Goal: Communication & Community: Answer question/provide support

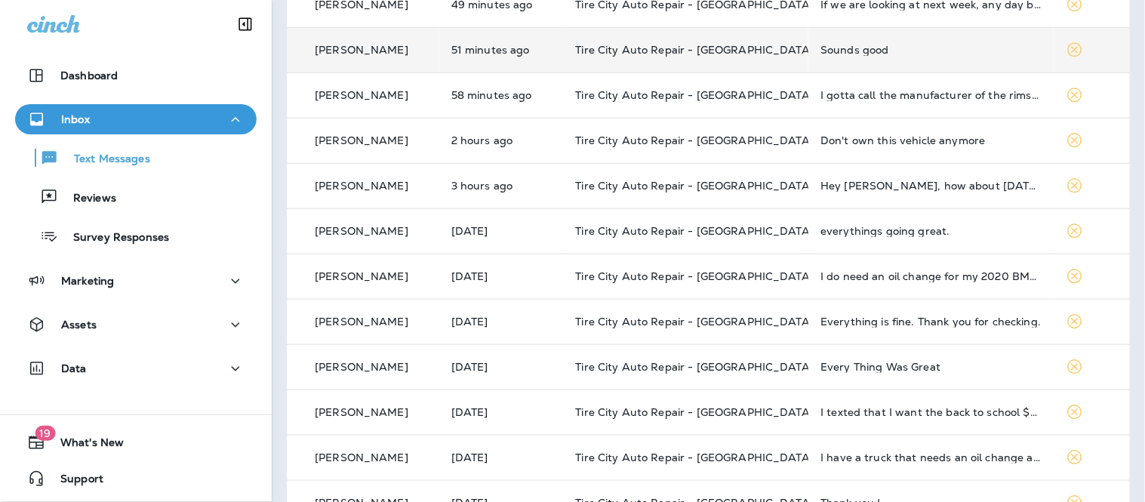
scroll to position [251, 0]
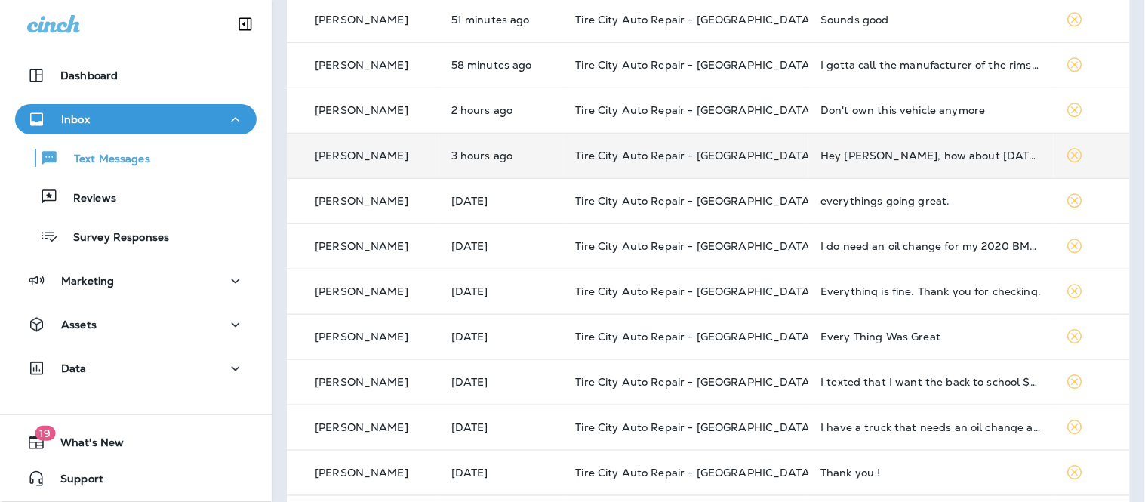
click at [744, 140] on td "Tire City Auto Repair - [GEOGRAPHIC_DATA]" at bounding box center [685, 155] width 245 height 45
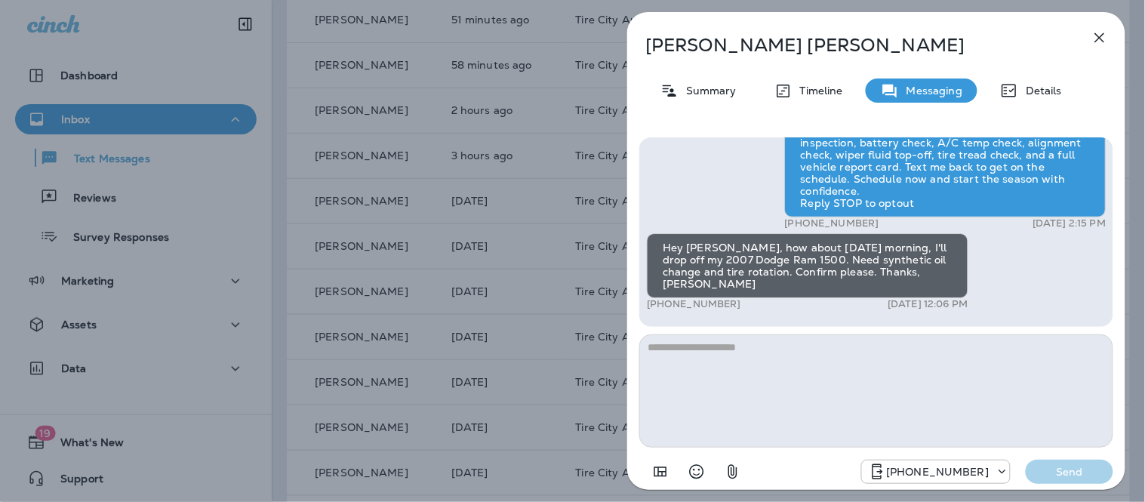
click at [698, 379] on textarea at bounding box center [876, 390] width 474 height 113
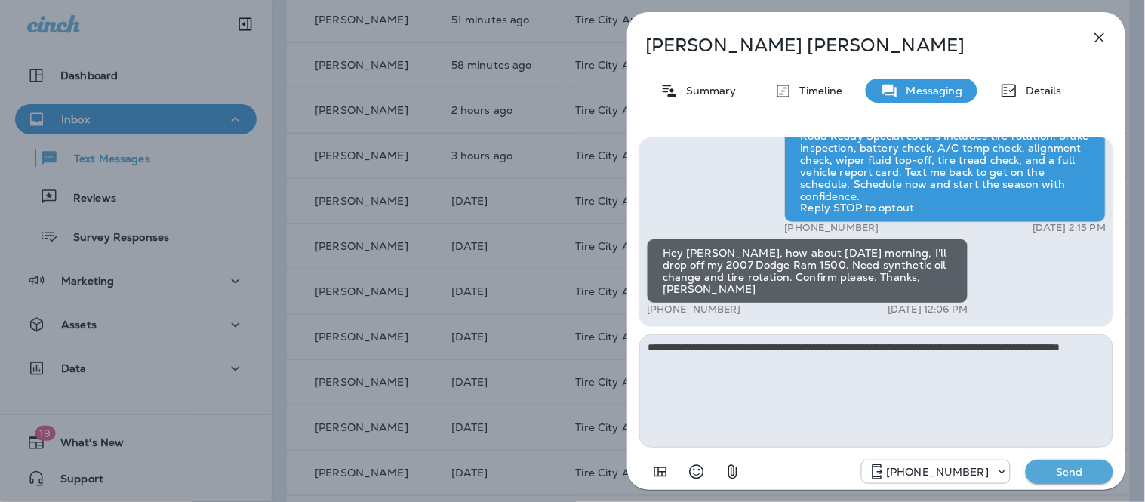
type textarea "**********"
click at [1084, 472] on p "Send" at bounding box center [1069, 472] width 63 height 14
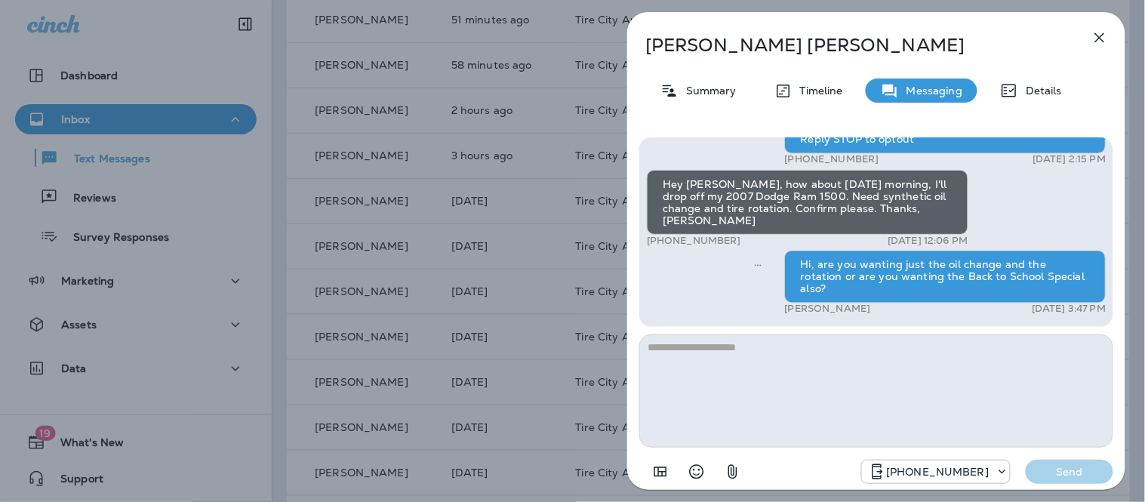
click at [1105, 42] on icon "button" at bounding box center [1100, 38] width 18 height 18
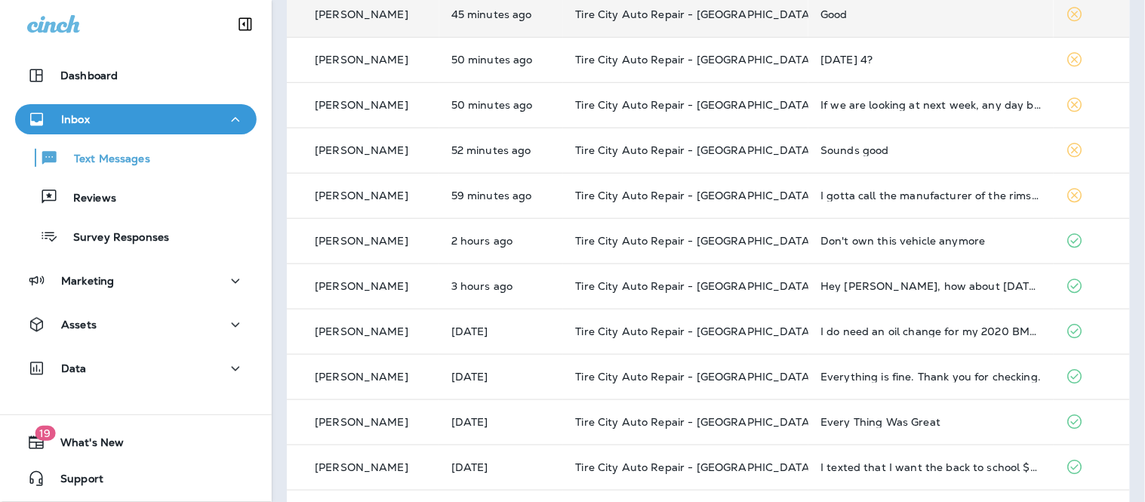
scroll to position [251, 0]
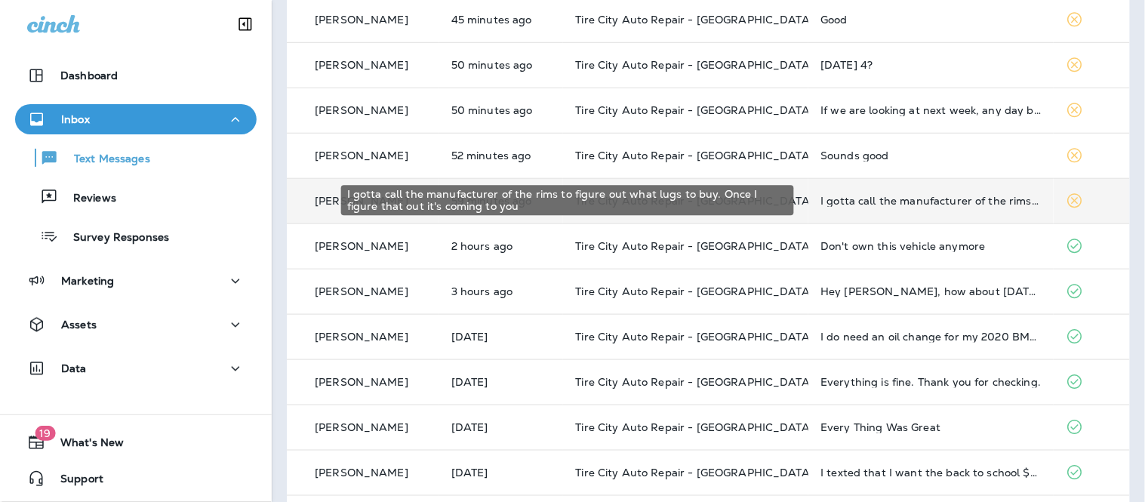
click at [927, 198] on div "I gotta call the manufacturer of the rims to figure out what lugs to buy. Once …" at bounding box center [931, 201] width 221 height 12
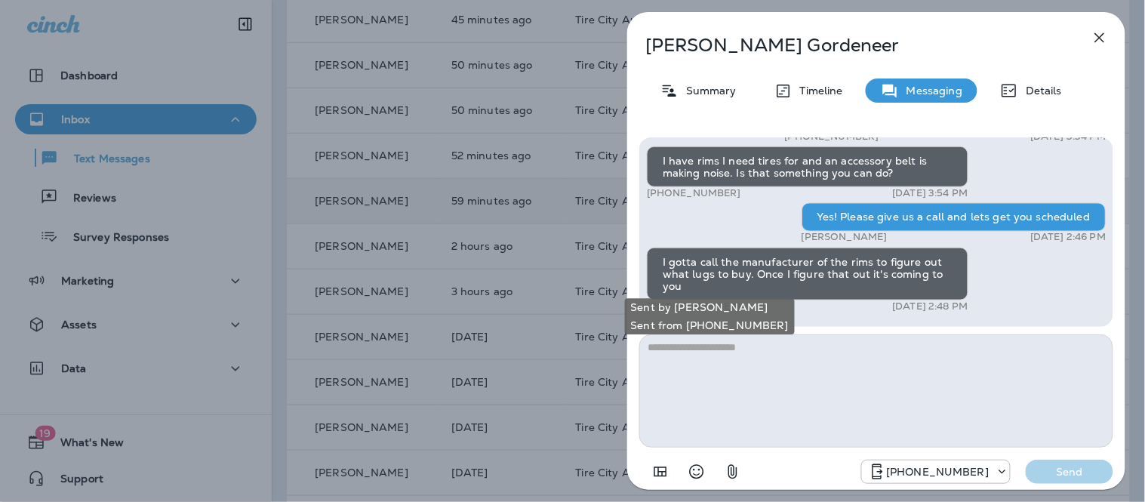
click at [805, 368] on textarea at bounding box center [876, 390] width 474 height 113
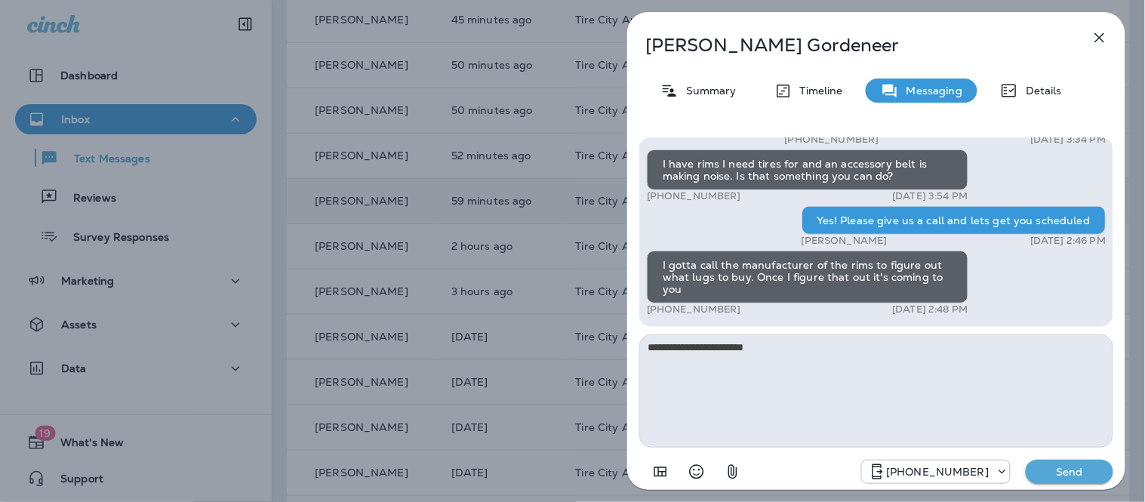
type textarea "**********"
click at [1052, 467] on p "Send" at bounding box center [1069, 472] width 63 height 14
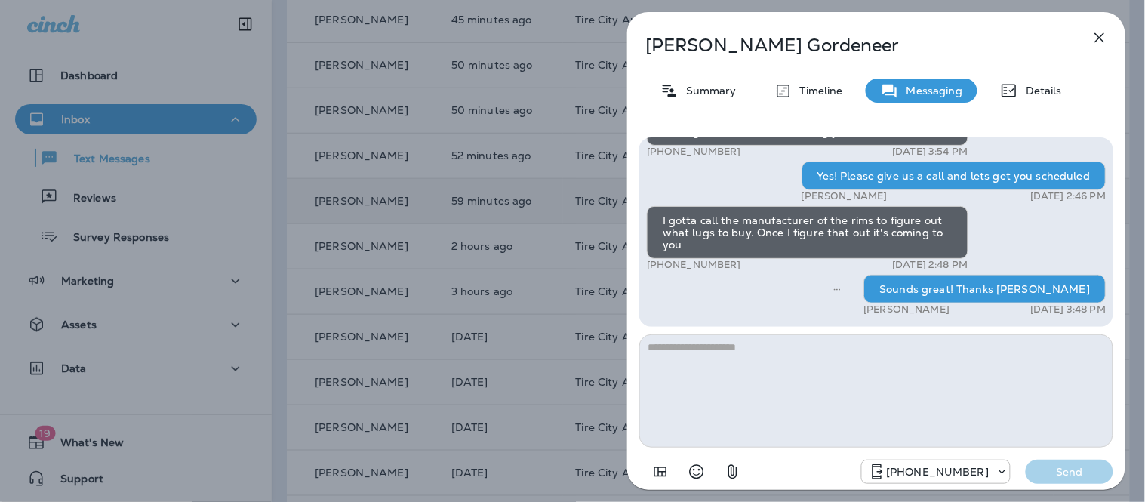
click at [1103, 44] on icon "button" at bounding box center [1100, 38] width 18 height 18
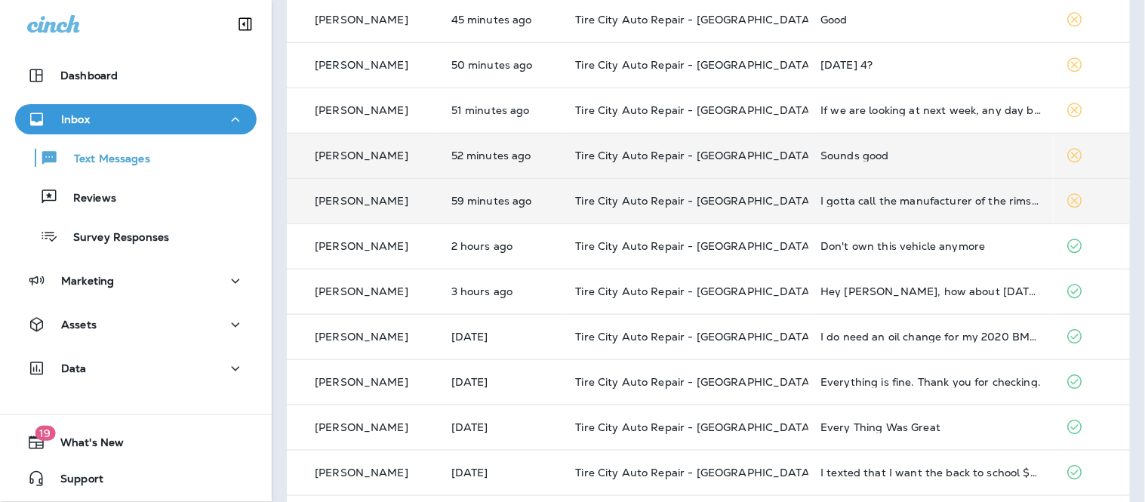
click at [922, 163] on td "Sounds good" at bounding box center [931, 155] width 245 height 45
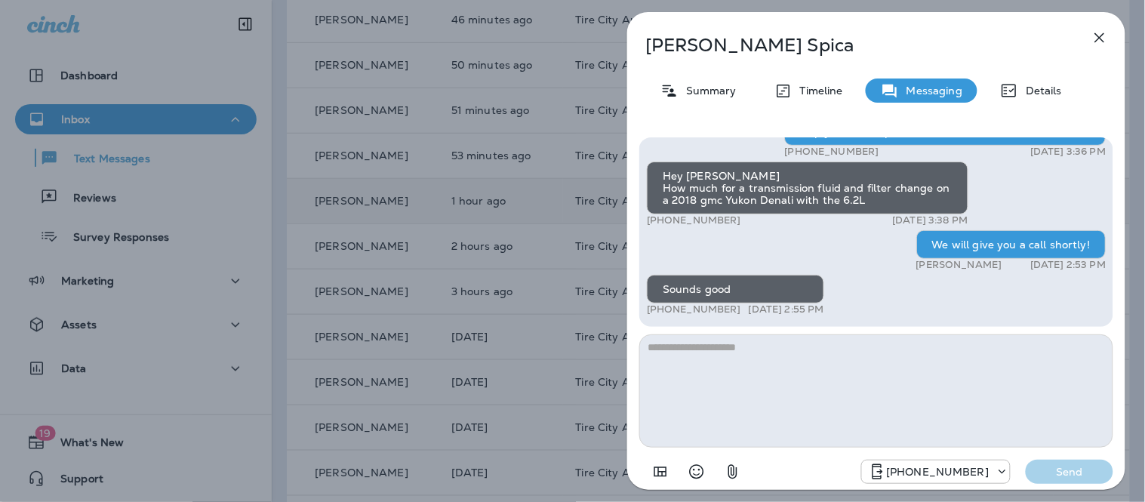
click at [1093, 39] on icon "button" at bounding box center [1100, 38] width 18 height 18
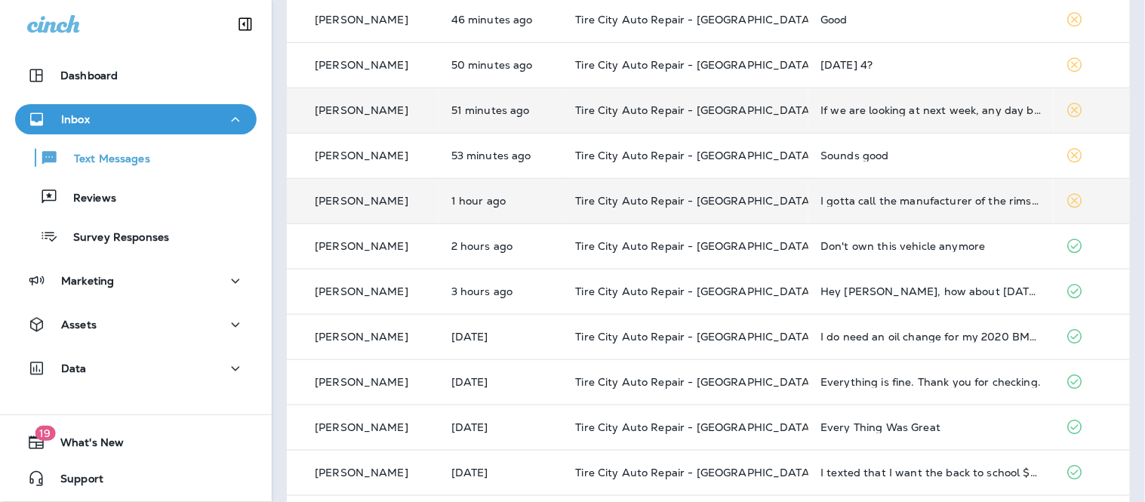
click at [897, 118] on td "If we are looking at next week, any day but prefer morning if possible. If it's…" at bounding box center [931, 110] width 245 height 45
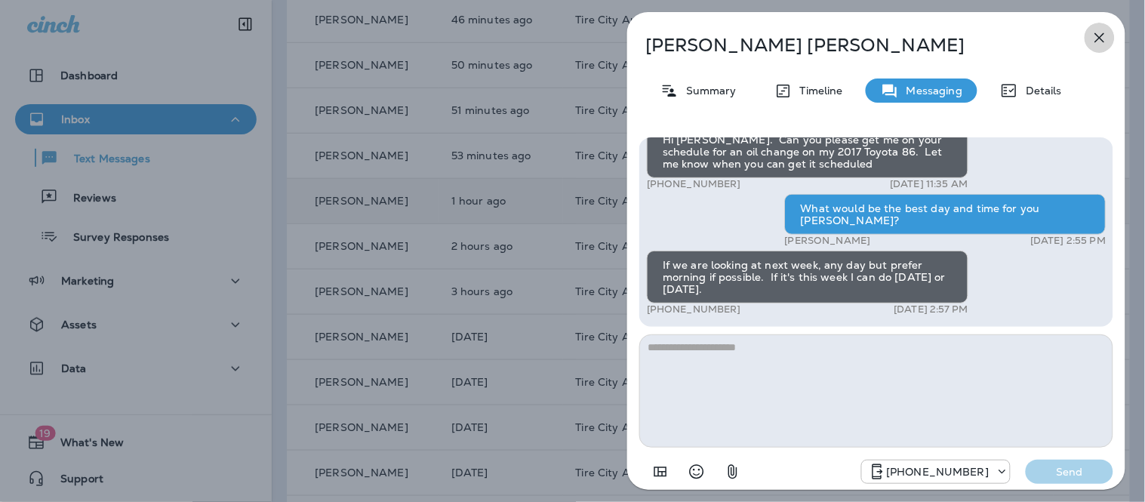
click at [1099, 36] on icon "button" at bounding box center [1100, 38] width 10 height 10
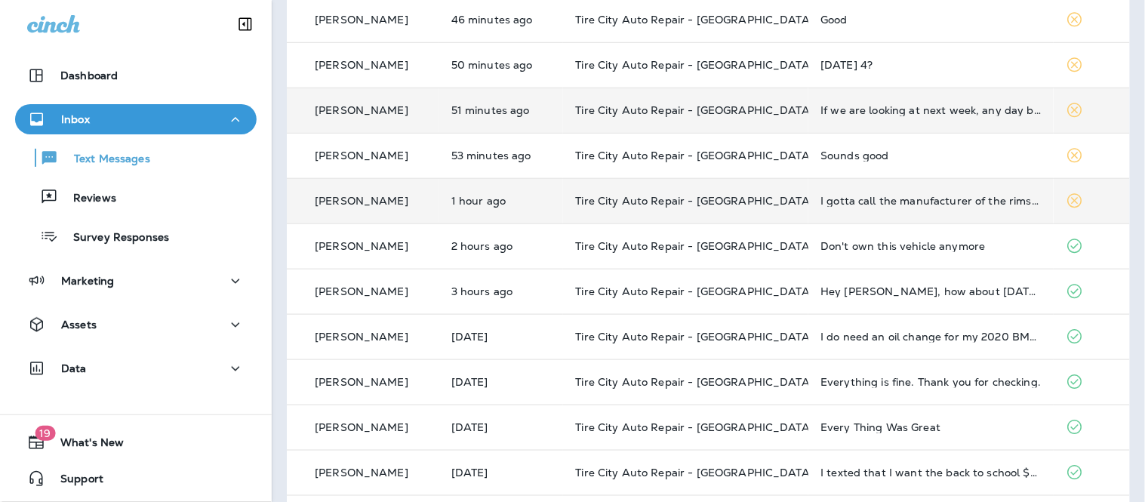
click at [946, 113] on div "If we are looking at next week, any day but prefer morning if possible. If it's…" at bounding box center [931, 110] width 221 height 12
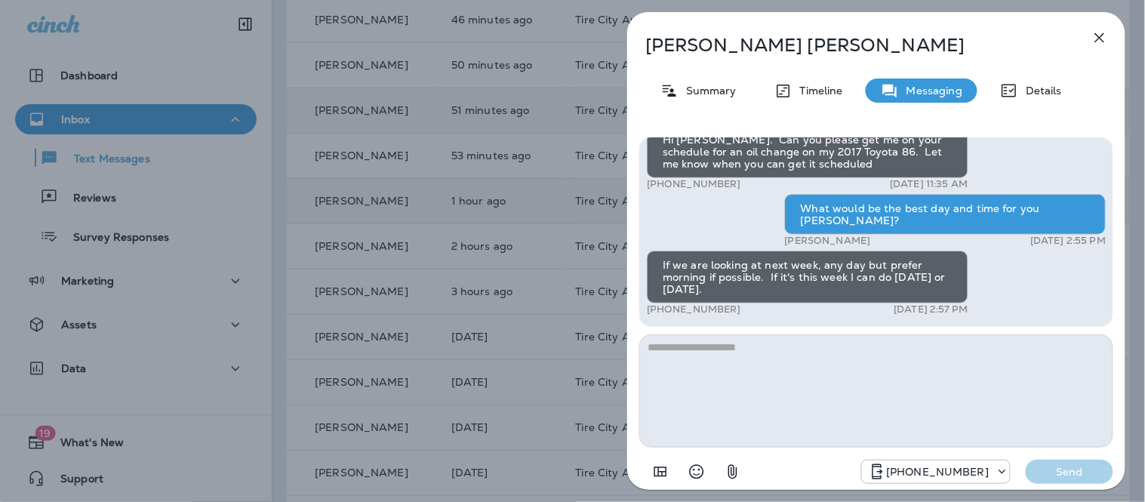
scroll to position [1, 0]
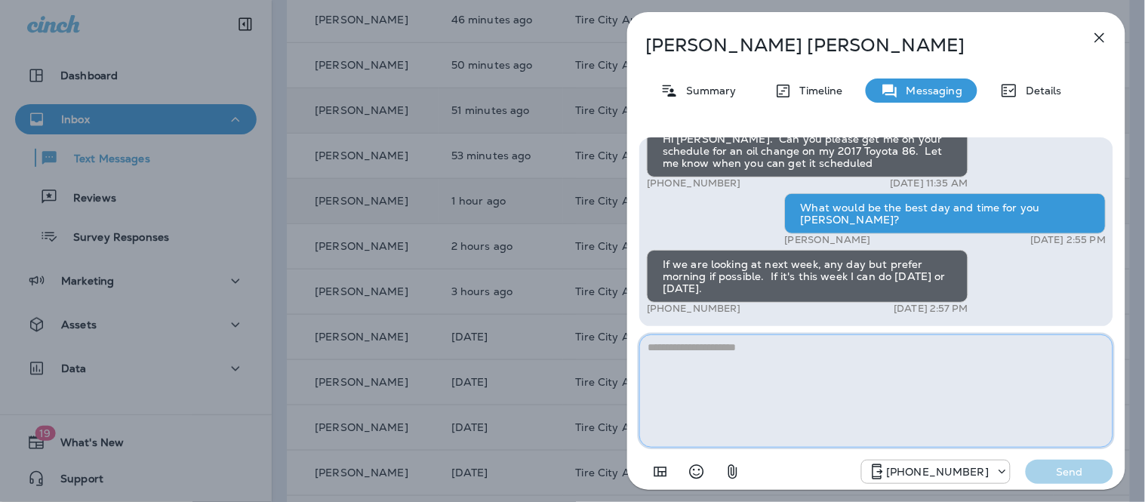
click at [750, 350] on textarea at bounding box center [876, 390] width 474 height 113
type textarea "**********"
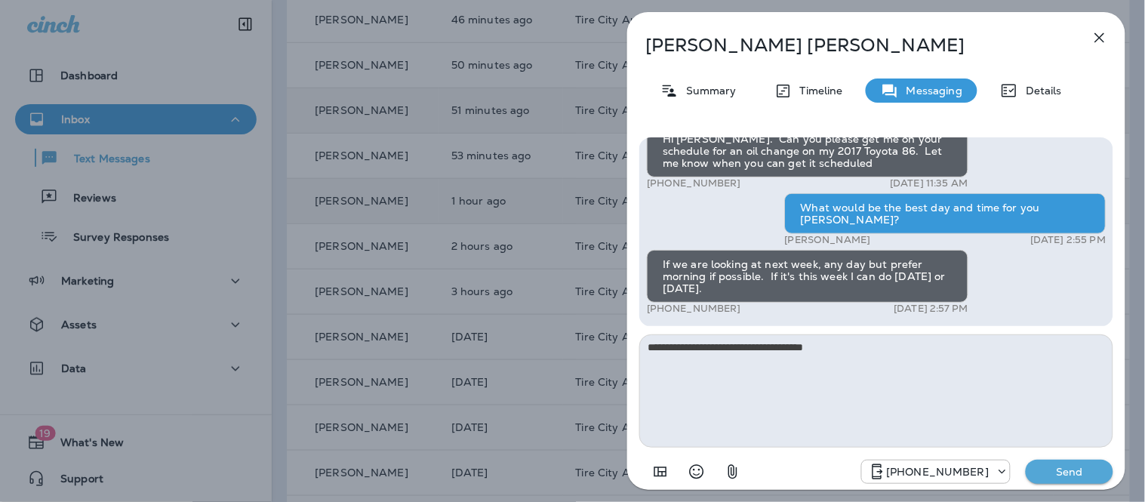
click at [1074, 470] on p "Send" at bounding box center [1069, 472] width 63 height 14
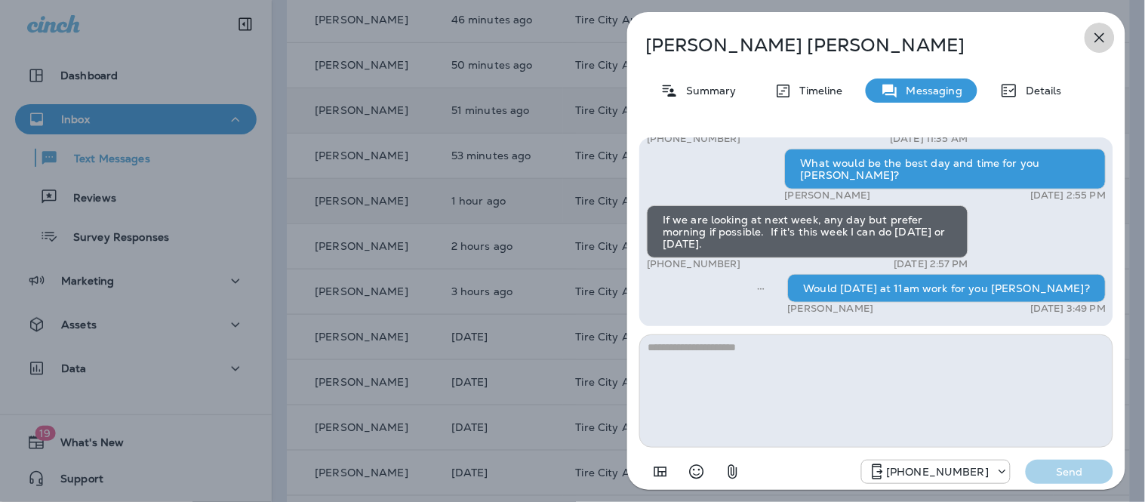
click at [1098, 26] on button "button" at bounding box center [1100, 38] width 30 height 30
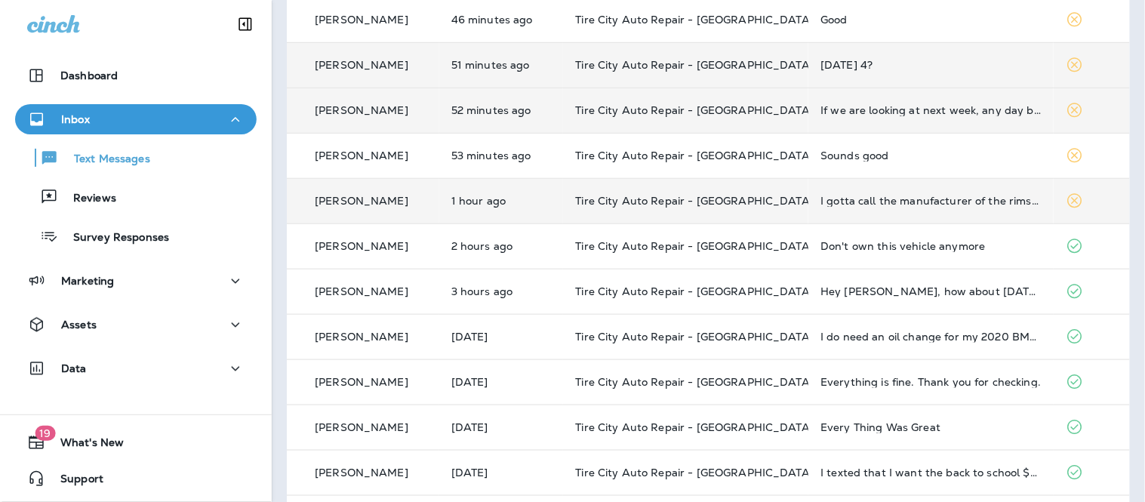
click at [904, 57] on td "Thursday 4?" at bounding box center [931, 64] width 245 height 45
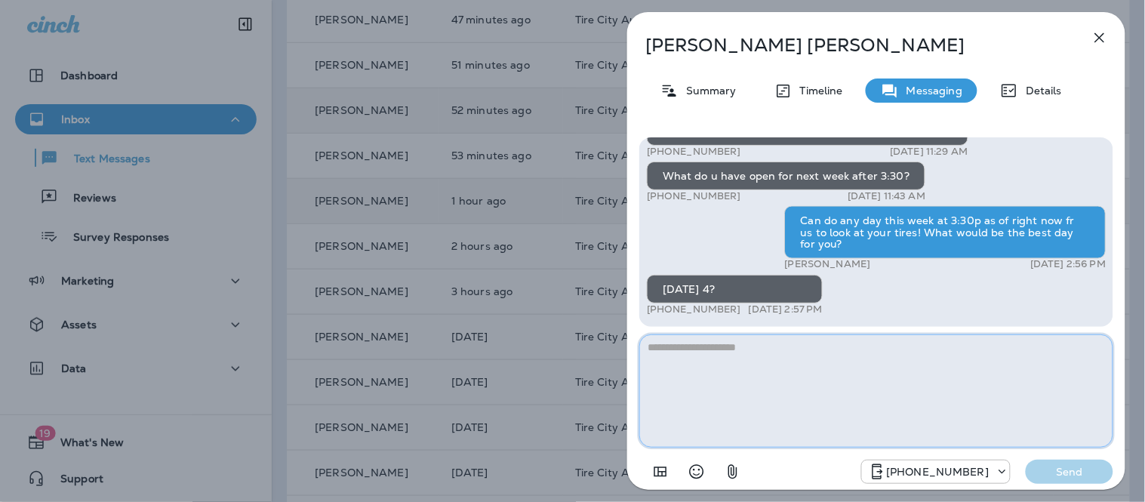
click at [695, 364] on textarea at bounding box center [876, 390] width 474 height 113
type textarea "**********"
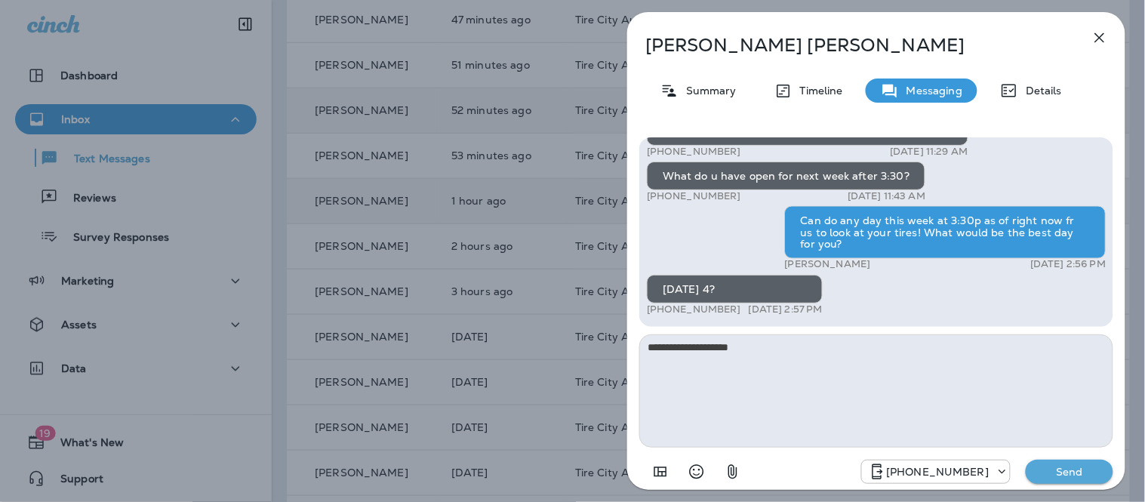
click at [1077, 464] on button "Send" at bounding box center [1070, 472] width 88 height 24
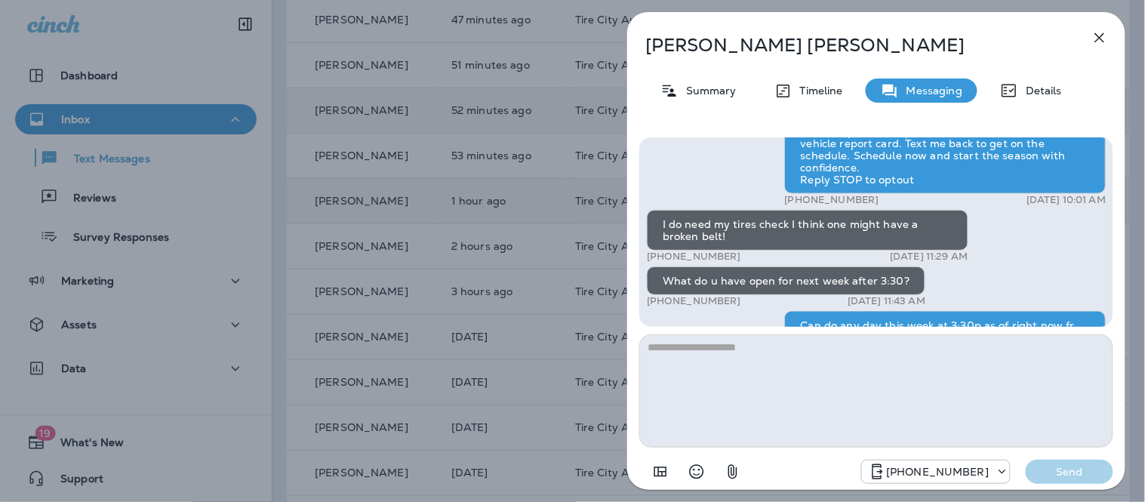
scroll to position [-251, 0]
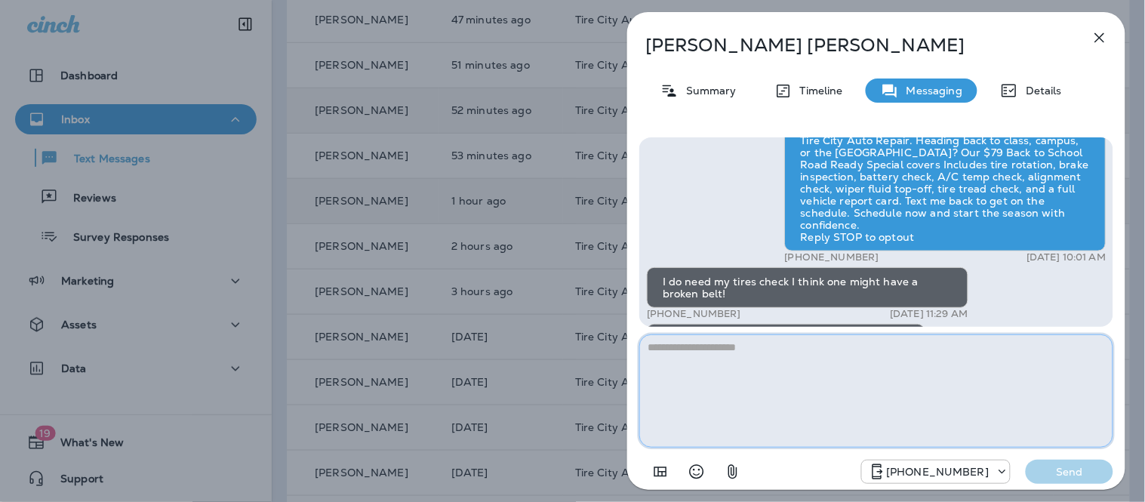
click at [796, 379] on textarea at bounding box center [876, 390] width 474 height 113
type textarea "**********"
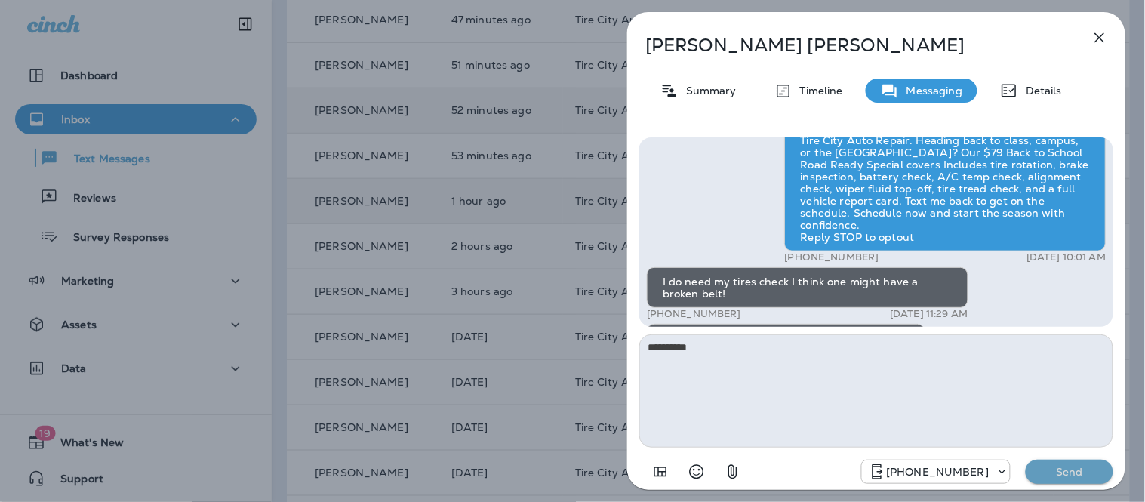
click at [1078, 469] on p "Send" at bounding box center [1069, 472] width 63 height 14
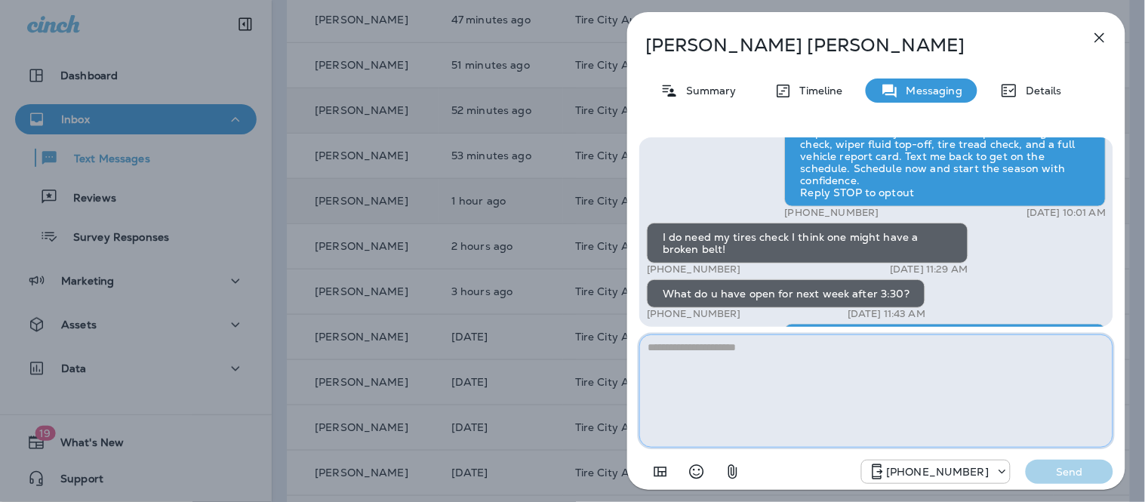
click at [846, 373] on textarea at bounding box center [876, 390] width 474 height 113
type textarea "**********"
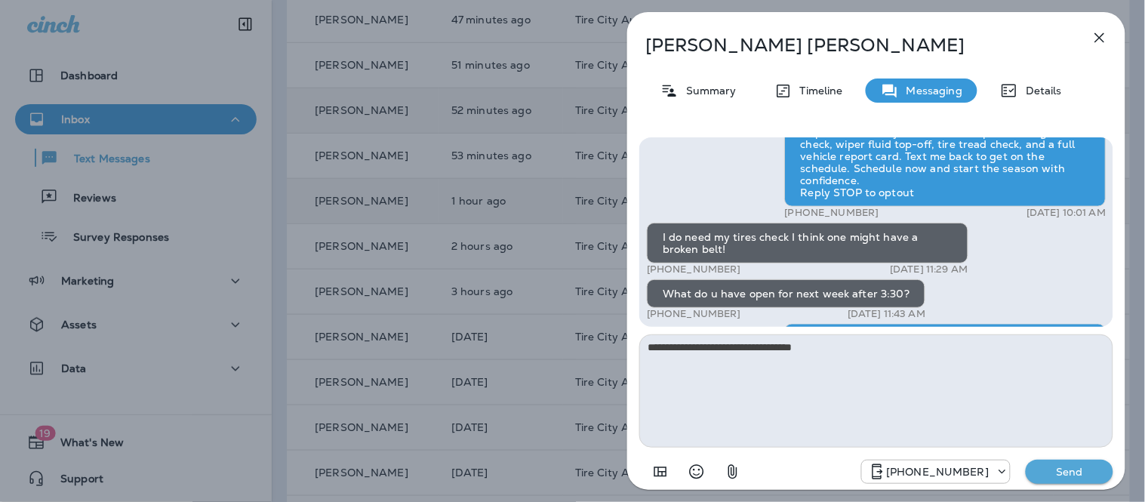
click at [1064, 461] on button "Send" at bounding box center [1070, 472] width 88 height 24
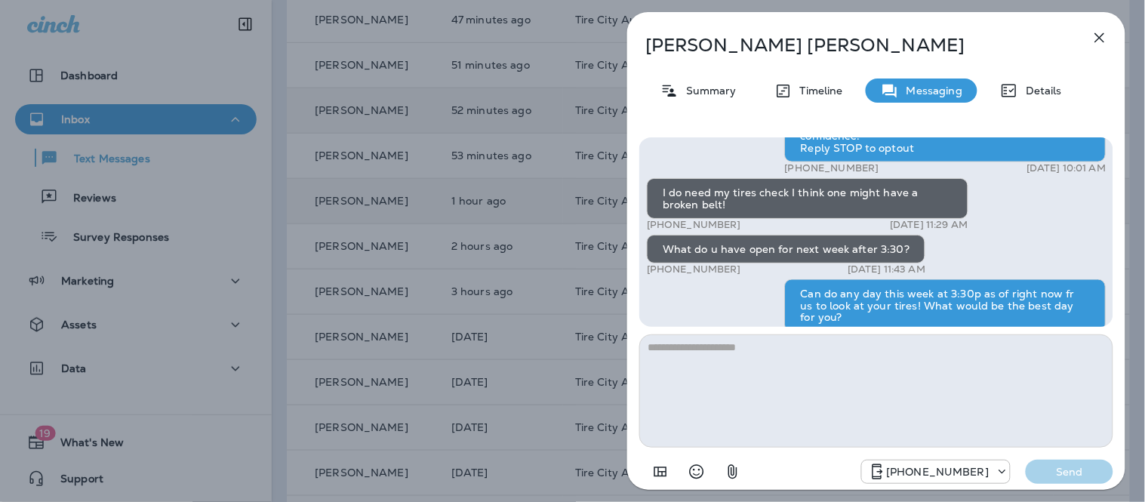
click at [1105, 36] on icon "button" at bounding box center [1100, 38] width 18 height 18
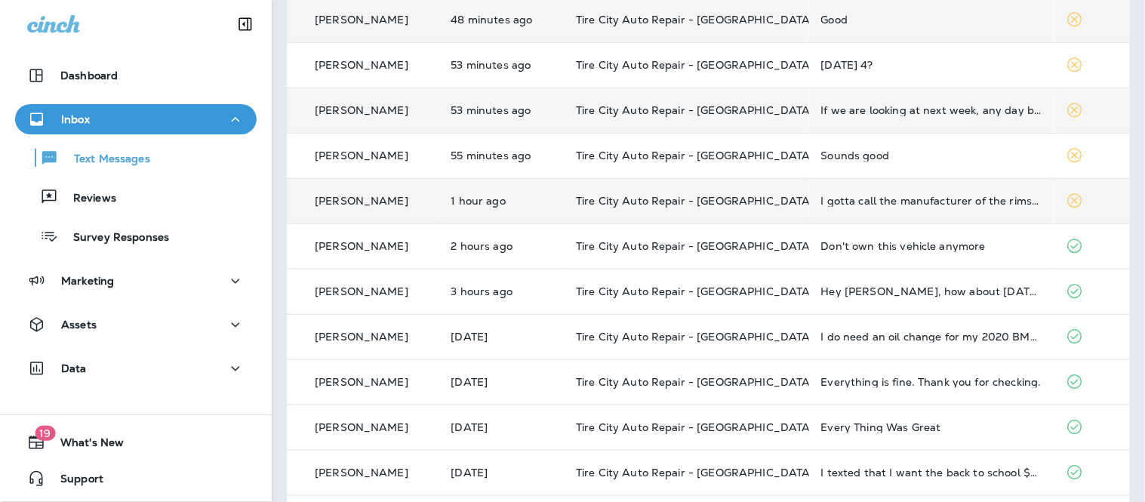
click at [900, 27] on td "Good" at bounding box center [931, 19] width 245 height 45
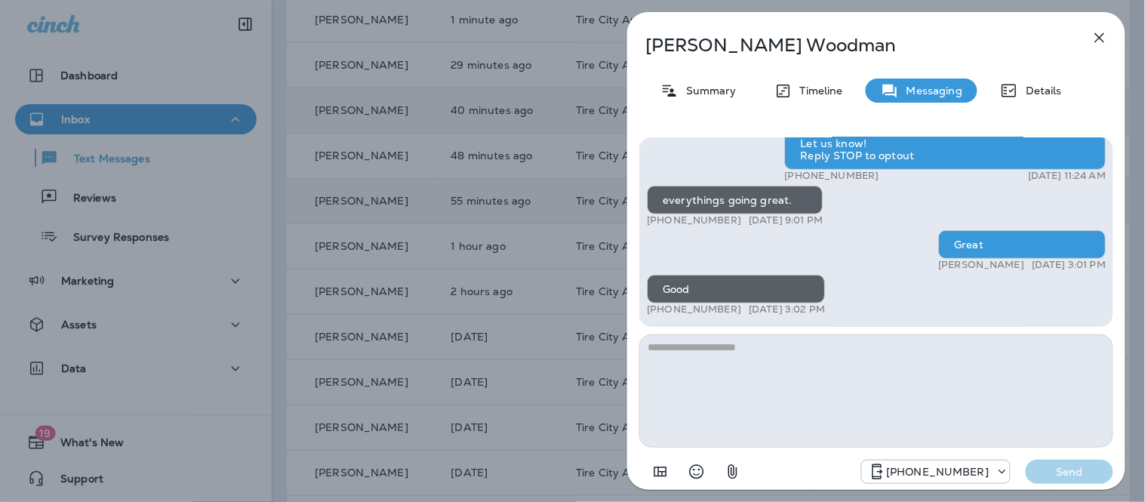
click at [1097, 34] on icon "button" at bounding box center [1100, 38] width 10 height 10
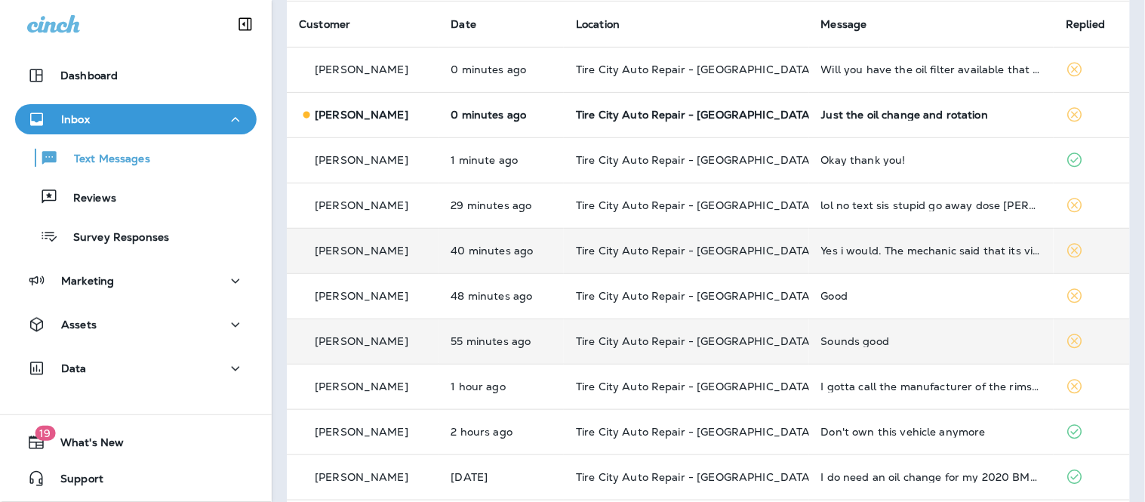
scroll to position [84, 0]
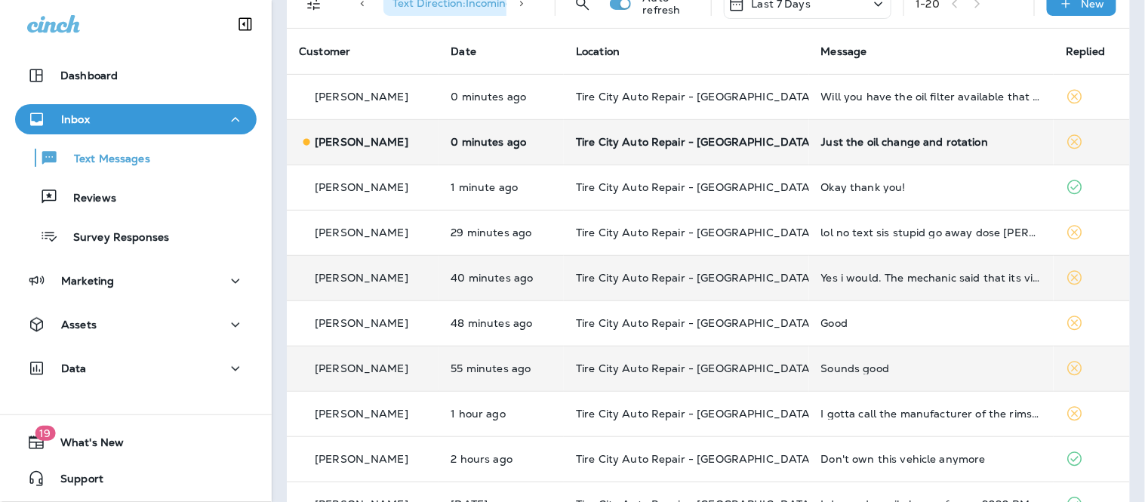
click at [979, 146] on div "Just the oil change and rotation" at bounding box center [931, 142] width 221 height 12
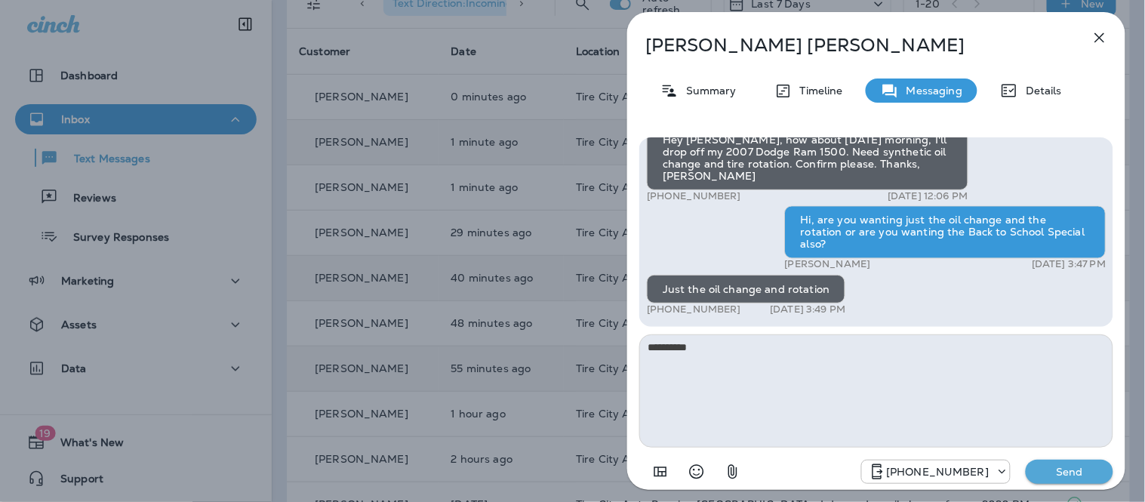
type textarea "**********"
click at [1096, 32] on icon "button" at bounding box center [1100, 38] width 18 height 18
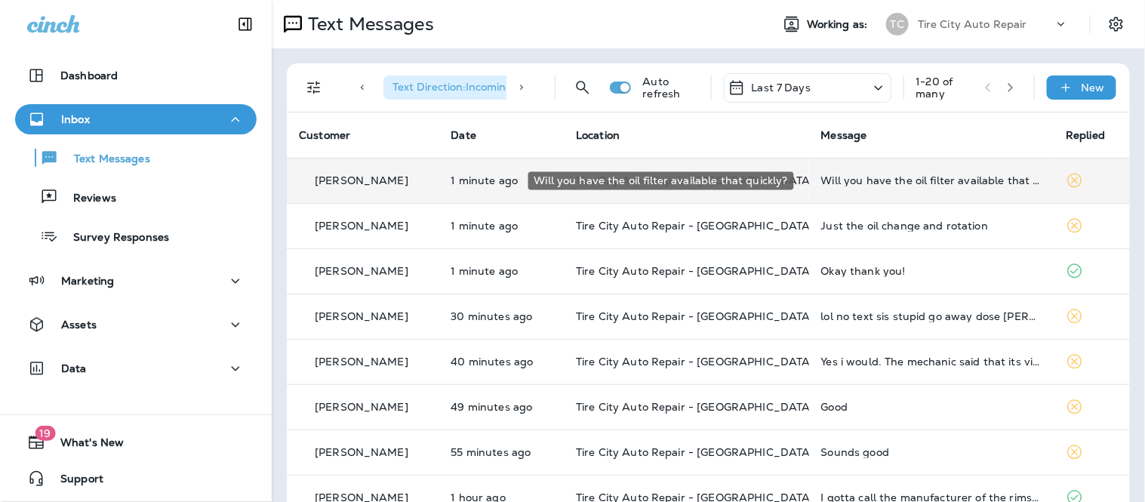
click at [916, 182] on div "Will you have the oil filter available that quickly?" at bounding box center [931, 180] width 221 height 12
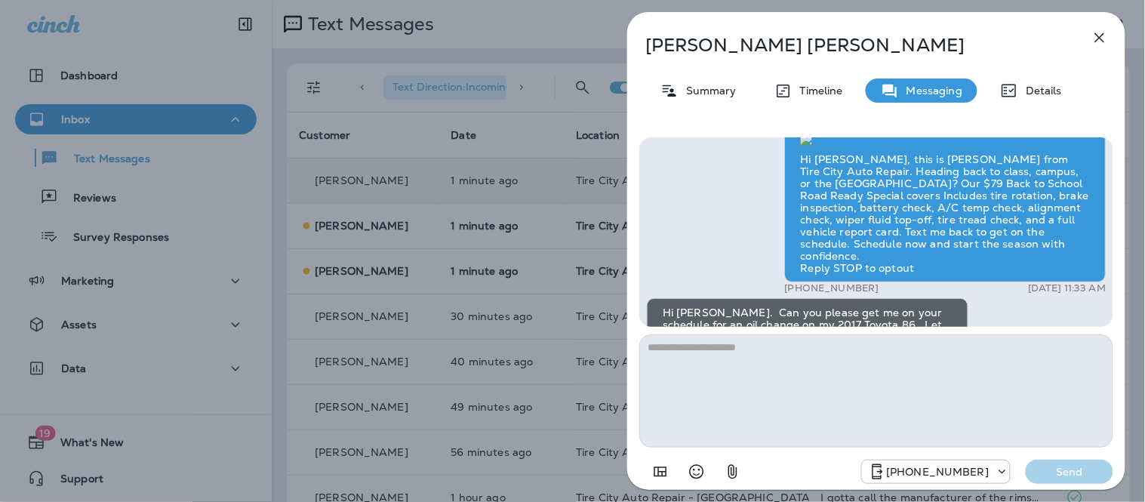
scroll to position [-335, 0]
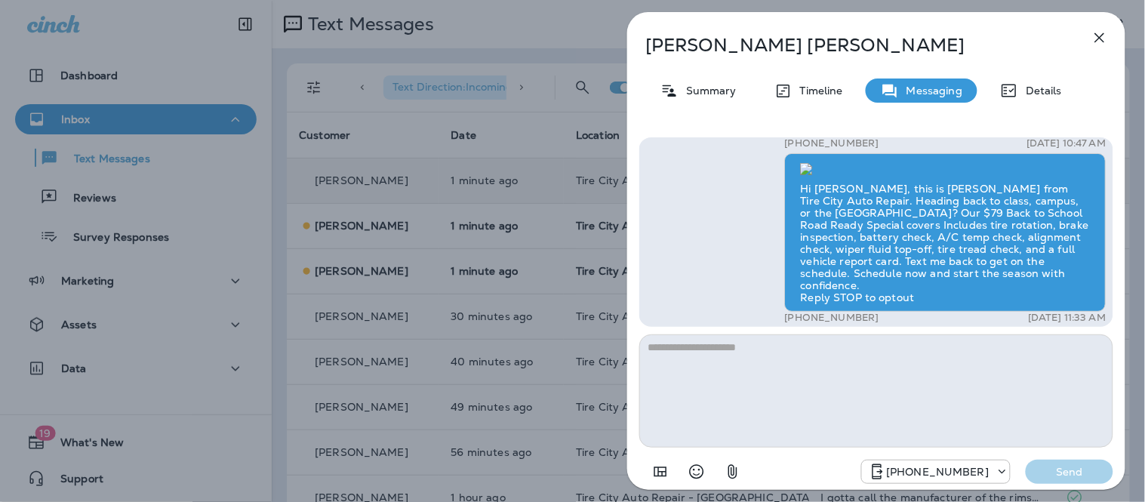
click at [1098, 35] on icon "button" at bounding box center [1100, 38] width 18 height 18
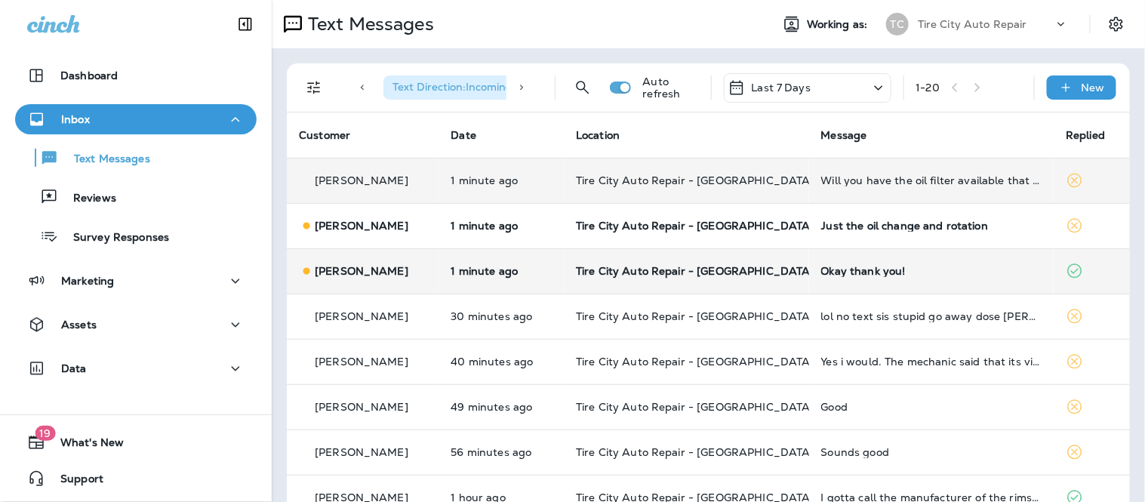
click at [814, 278] on td "Okay thank you!" at bounding box center [931, 270] width 245 height 45
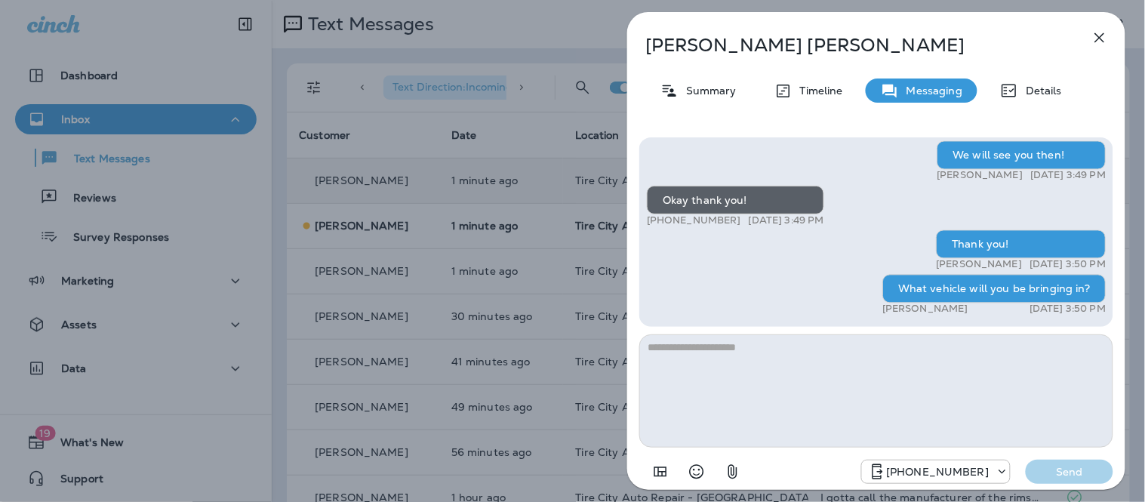
click at [1096, 30] on icon "button" at bounding box center [1100, 38] width 18 height 18
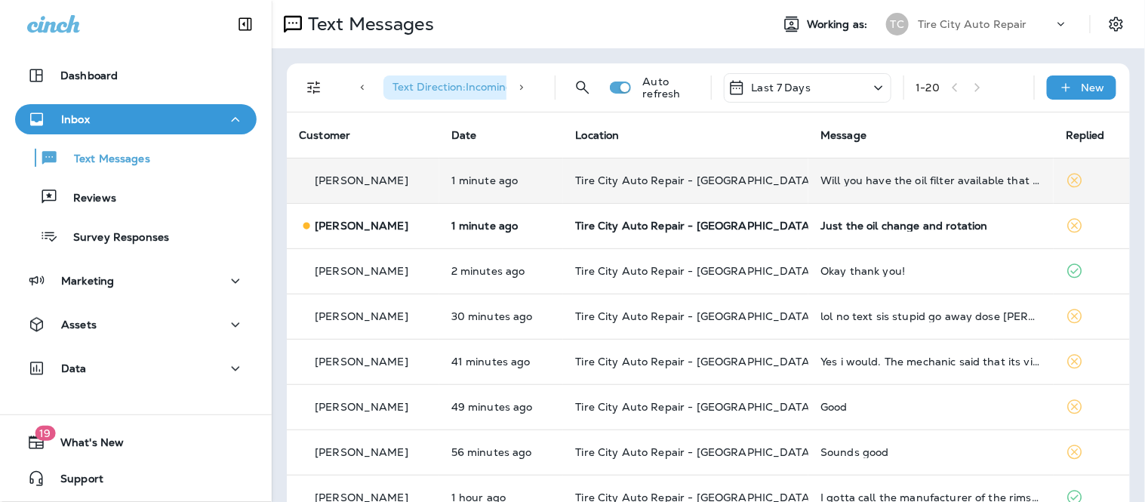
click at [828, 175] on div "Will you have the oil filter available that quickly?" at bounding box center [931, 180] width 221 height 12
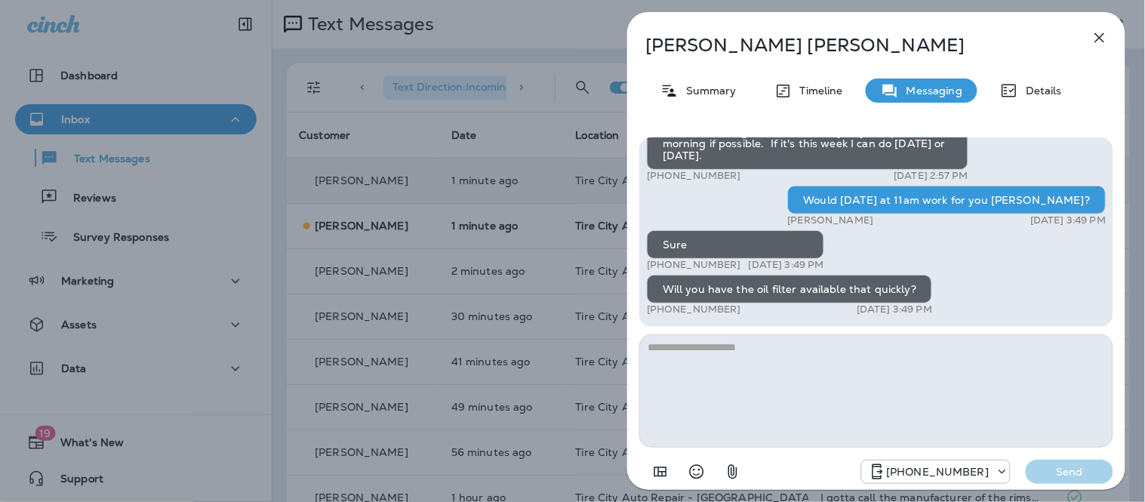
click at [802, 350] on textarea at bounding box center [876, 390] width 474 height 113
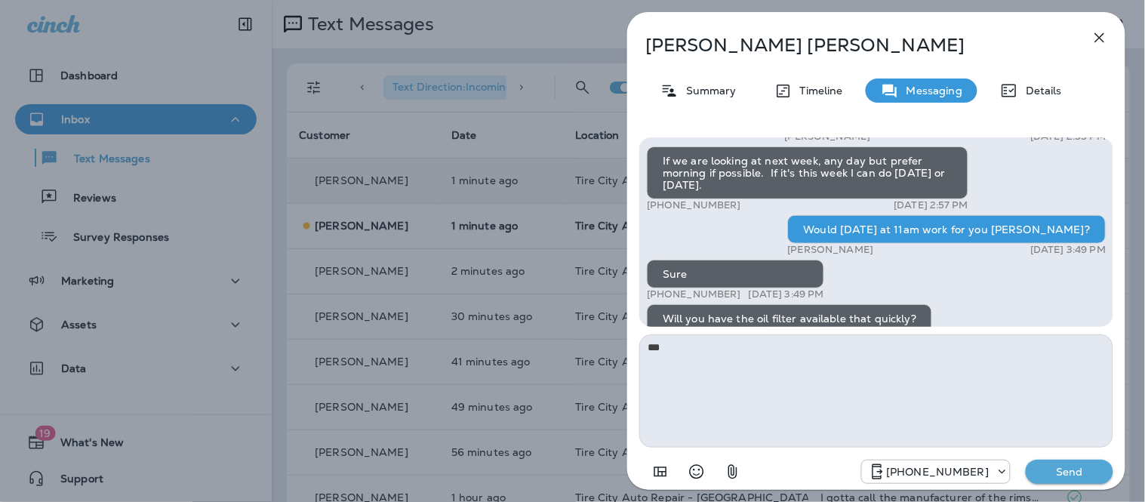
scroll to position [1, 0]
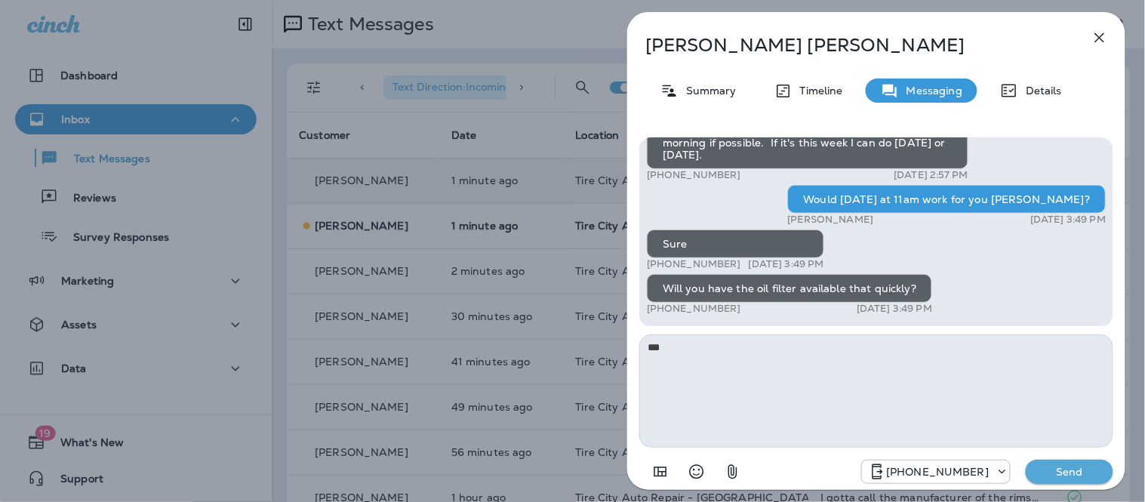
click at [787, 347] on textarea "***" at bounding box center [876, 390] width 474 height 113
type textarea "****"
click at [1104, 27] on button "button" at bounding box center [1100, 38] width 30 height 30
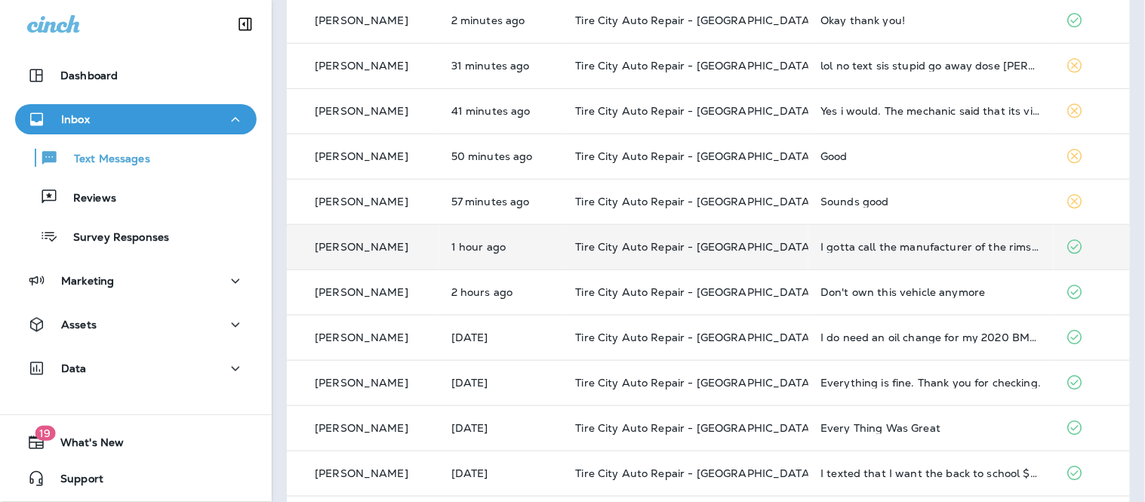
scroll to position [251, 0]
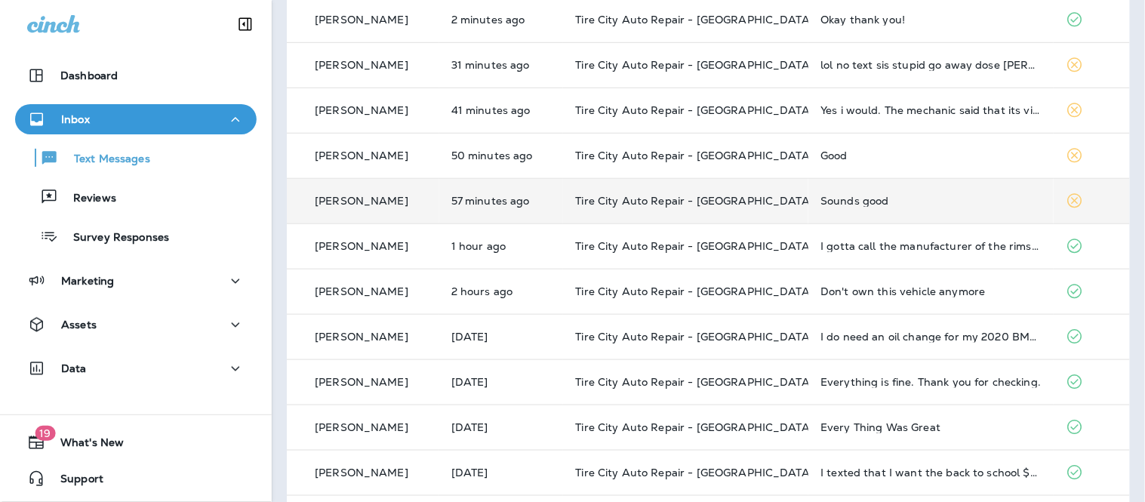
click at [942, 197] on div "Sounds good" at bounding box center [931, 201] width 221 height 12
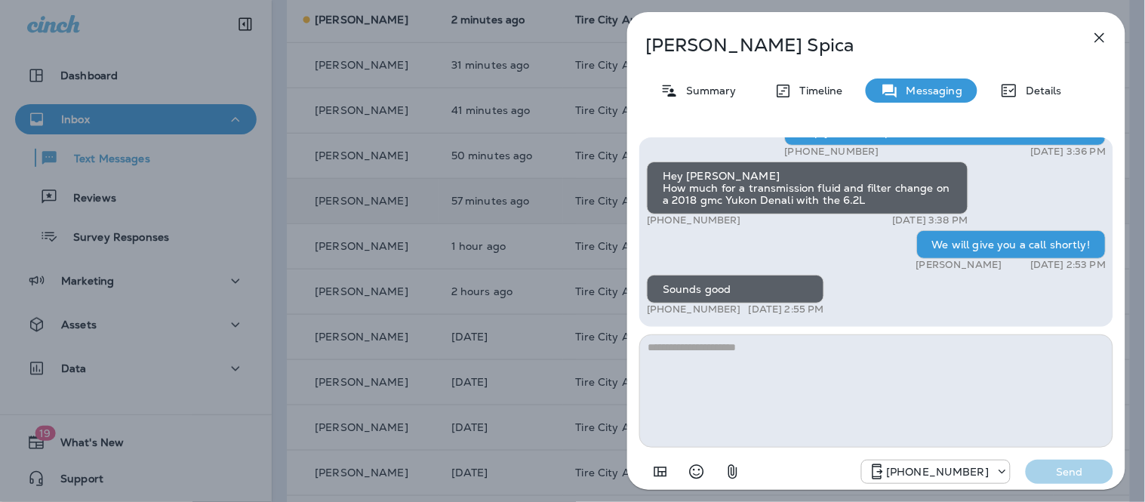
click at [1097, 35] on icon "button" at bounding box center [1100, 38] width 18 height 18
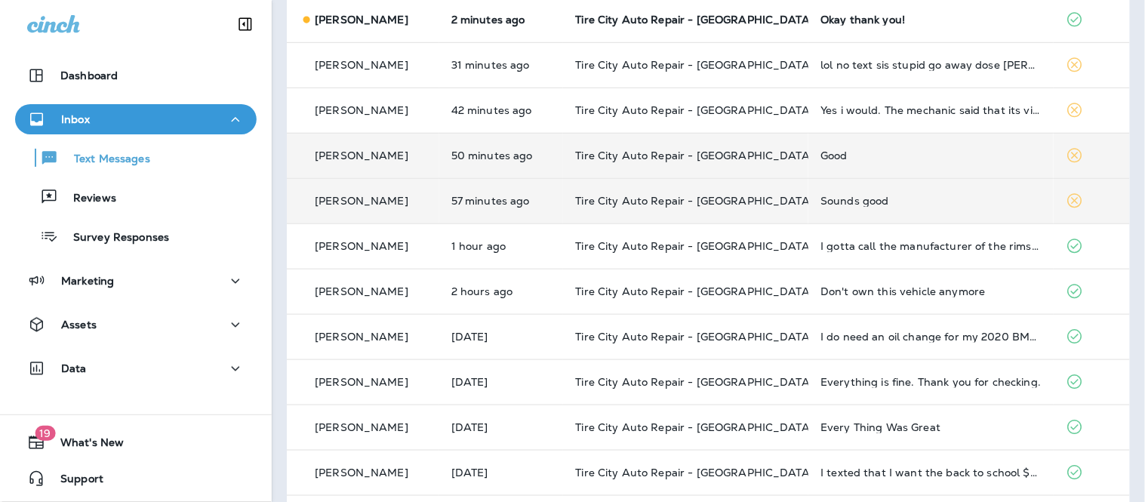
scroll to position [168, 0]
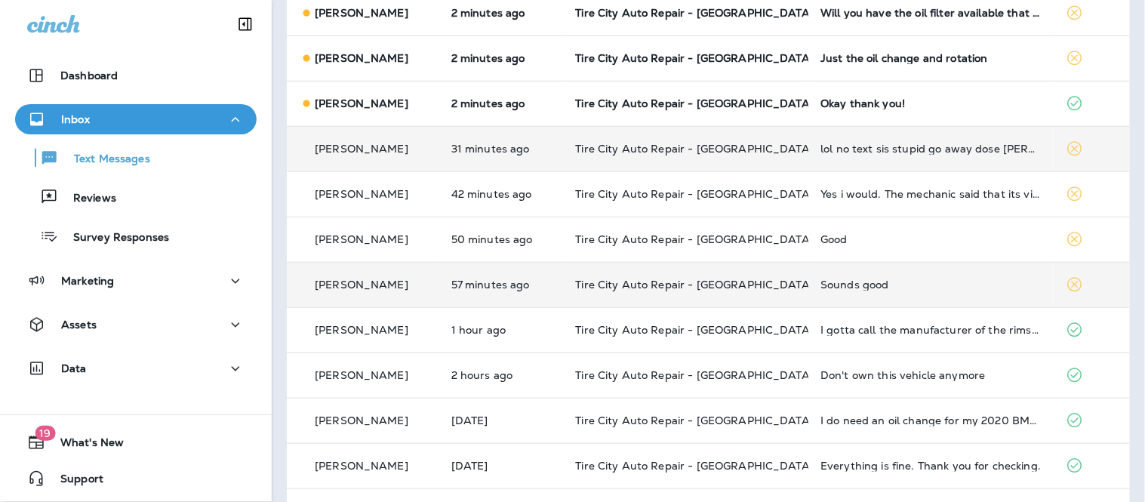
click at [961, 147] on div "lol no text sis stupid go away dose [PERSON_NAME] have permission. [PERSON_NAME…" at bounding box center [931, 149] width 221 height 12
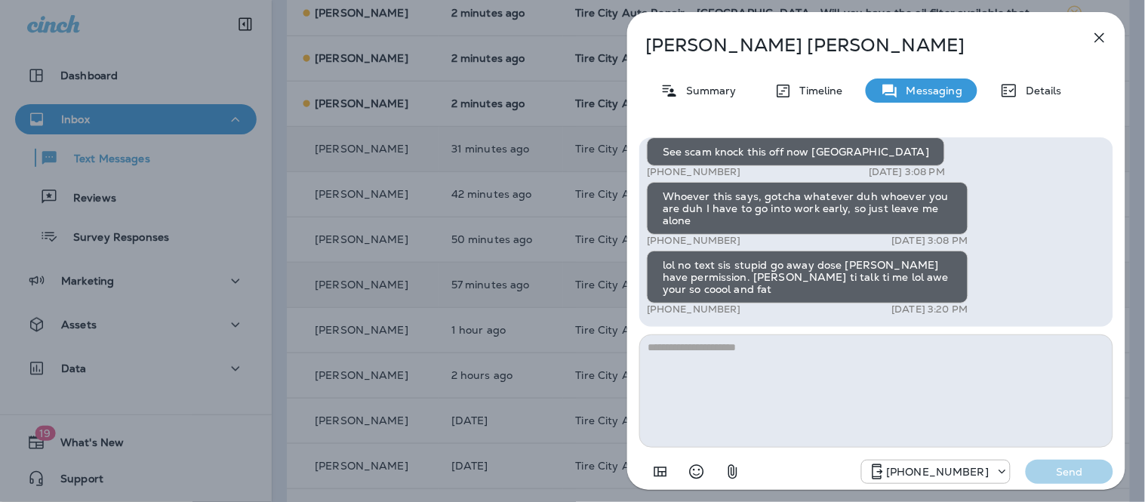
click at [793, 366] on textarea at bounding box center [876, 390] width 474 height 113
type textarea "*"
type textarea "**********"
click at [1077, 470] on p "Send" at bounding box center [1069, 472] width 63 height 14
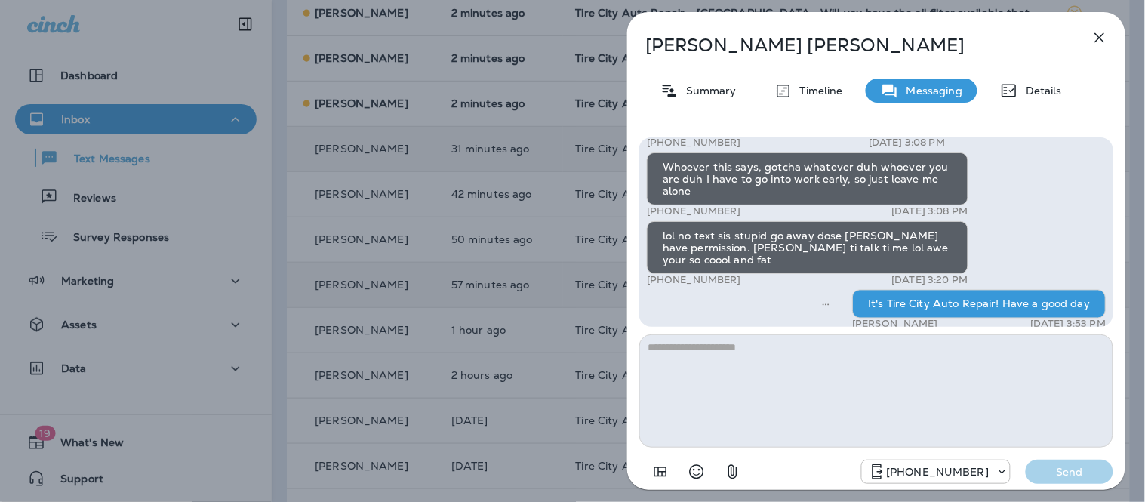
scroll to position [1, 0]
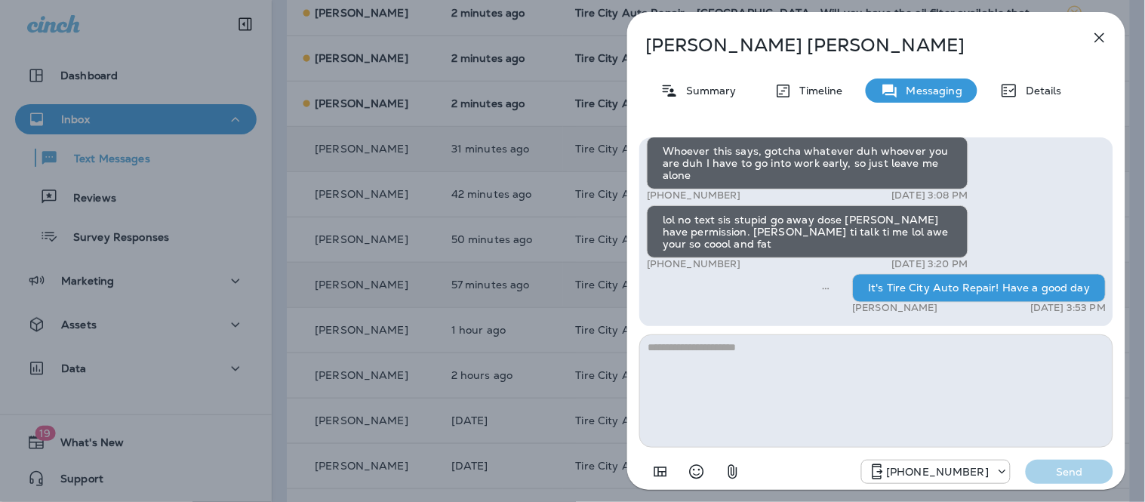
click at [1101, 42] on icon "button" at bounding box center [1100, 38] width 18 height 18
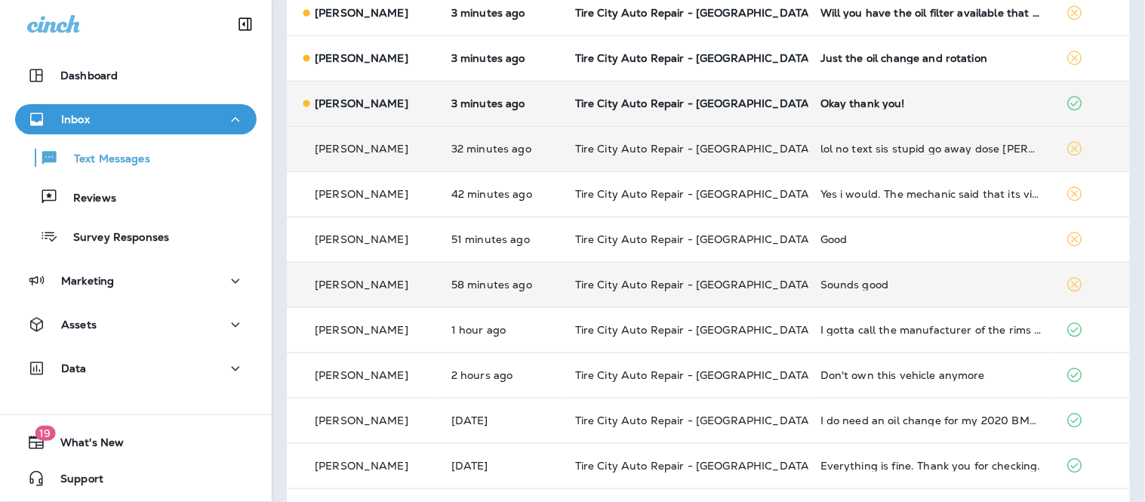
scroll to position [84, 0]
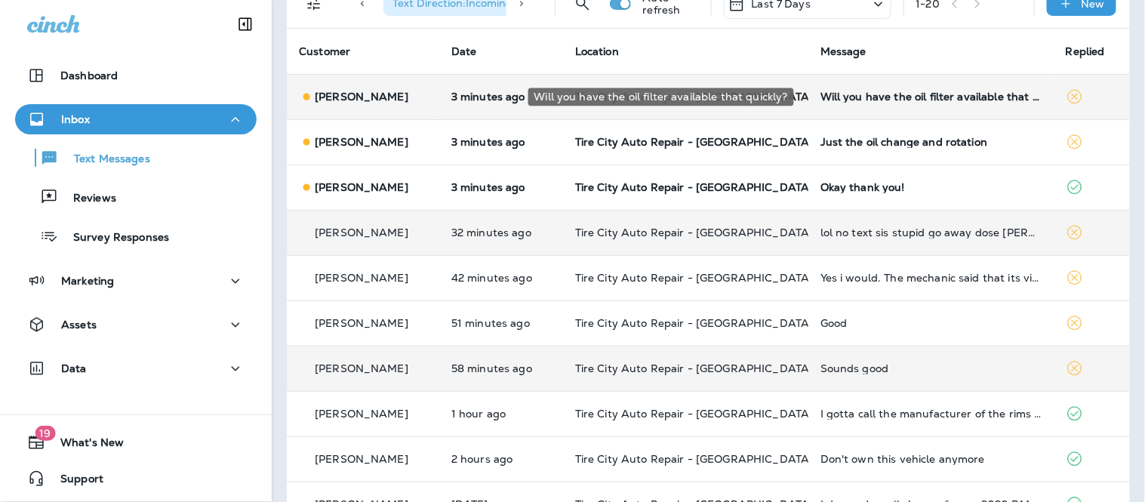
click at [948, 102] on div "Will you have the oil filter available that quickly?" at bounding box center [931, 97] width 221 height 12
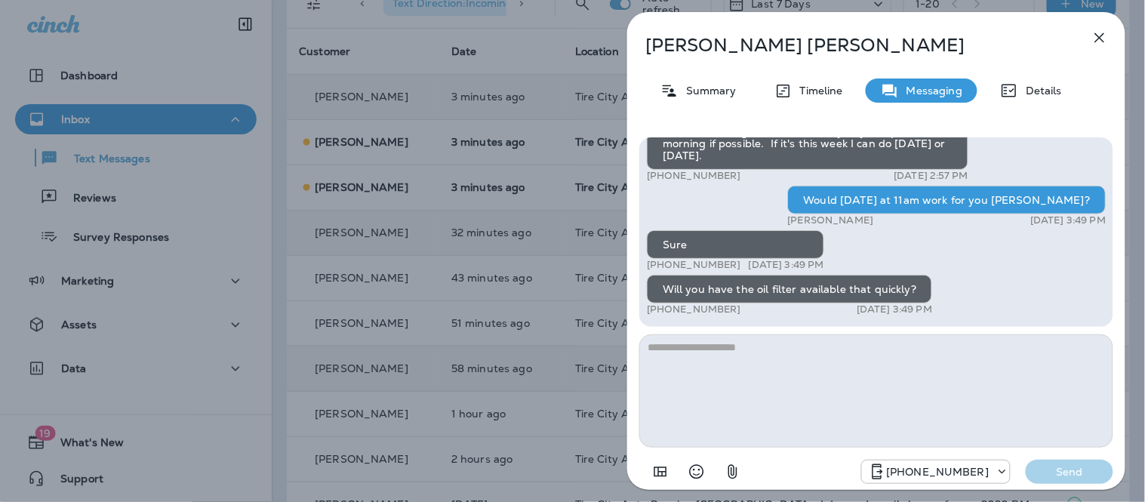
click at [835, 373] on textarea at bounding box center [876, 390] width 474 height 113
type textarea "***"
click at [1098, 36] on icon "button" at bounding box center [1100, 38] width 18 height 18
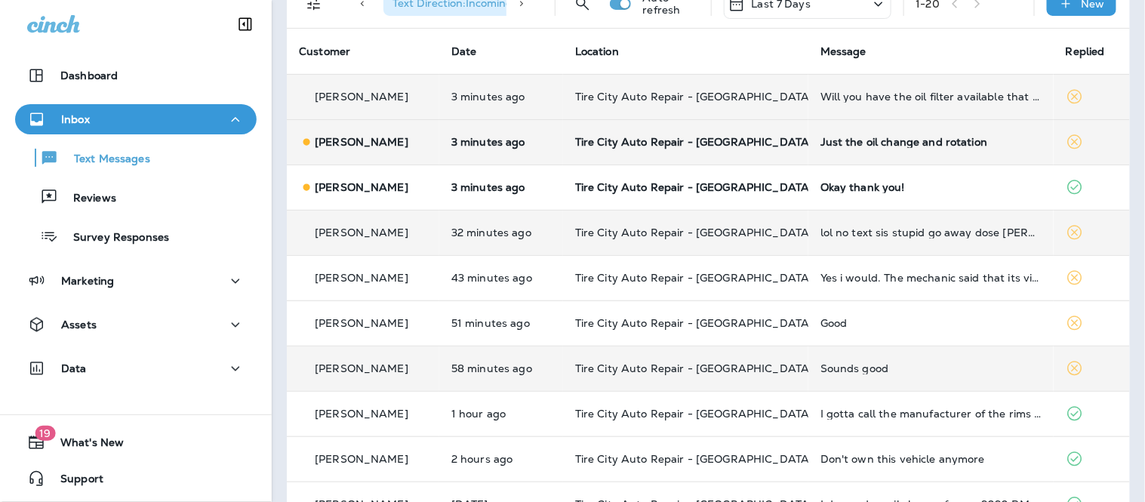
click at [930, 152] on td "Just the oil change and rotation" at bounding box center [931, 141] width 245 height 45
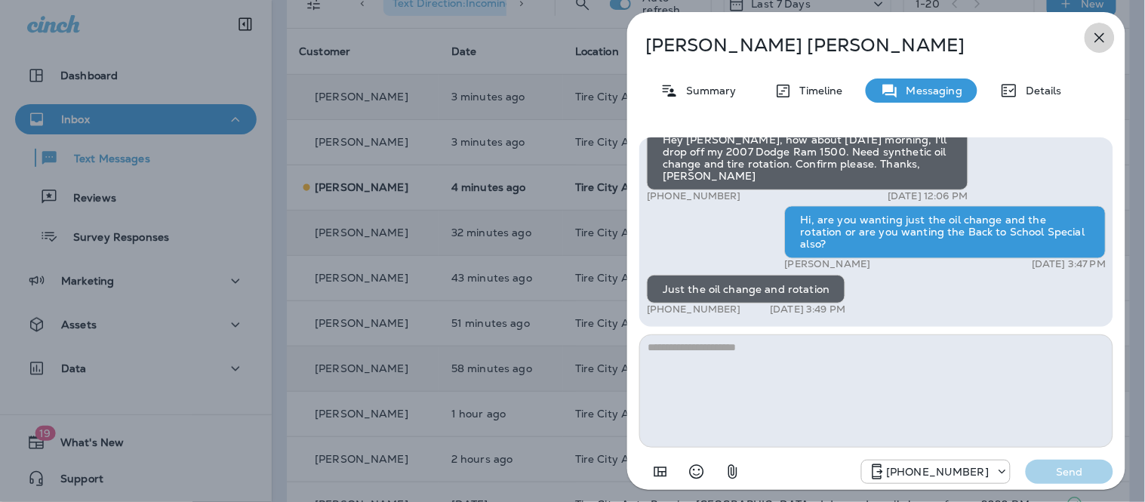
click at [1101, 36] on icon "button" at bounding box center [1100, 38] width 10 height 10
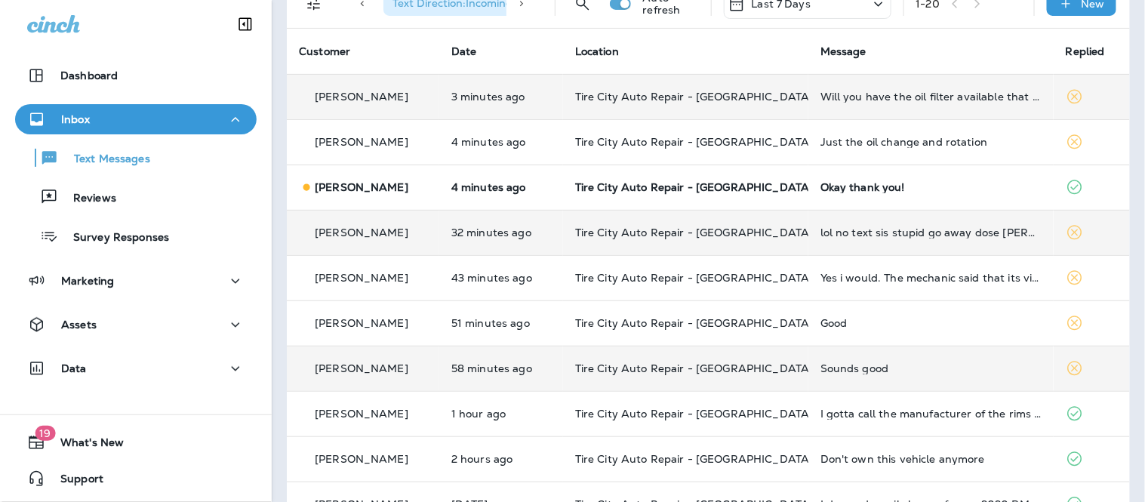
click at [956, 171] on td "Okay thank you!" at bounding box center [931, 187] width 245 height 45
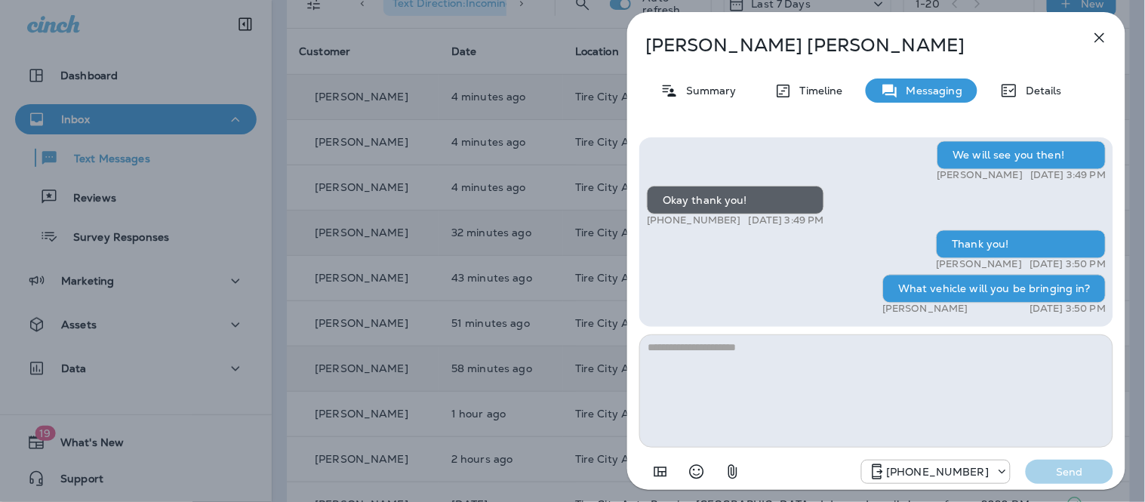
click at [1105, 35] on icon "button" at bounding box center [1100, 38] width 18 height 18
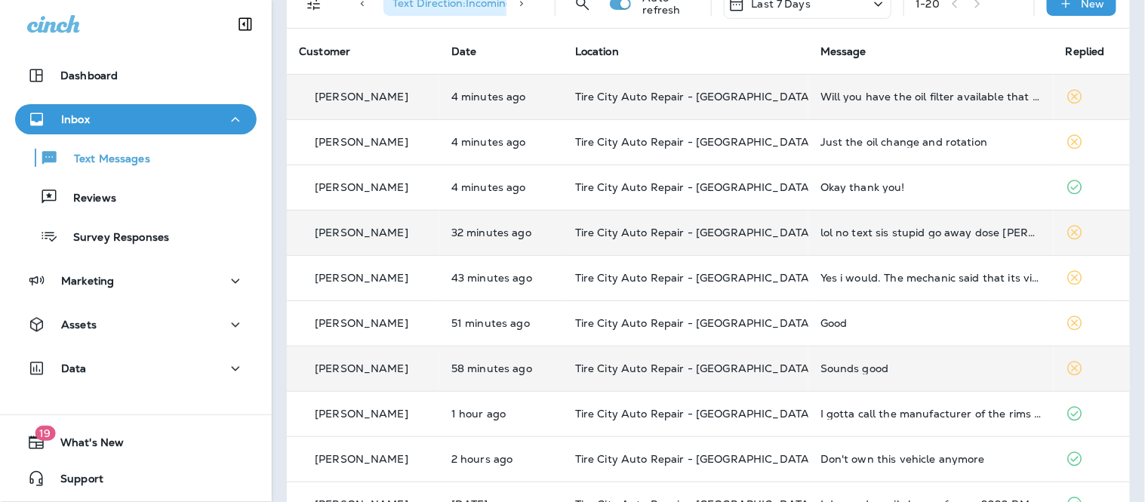
click at [888, 95] on div "Will you have the oil filter available that quickly?" at bounding box center [931, 97] width 221 height 12
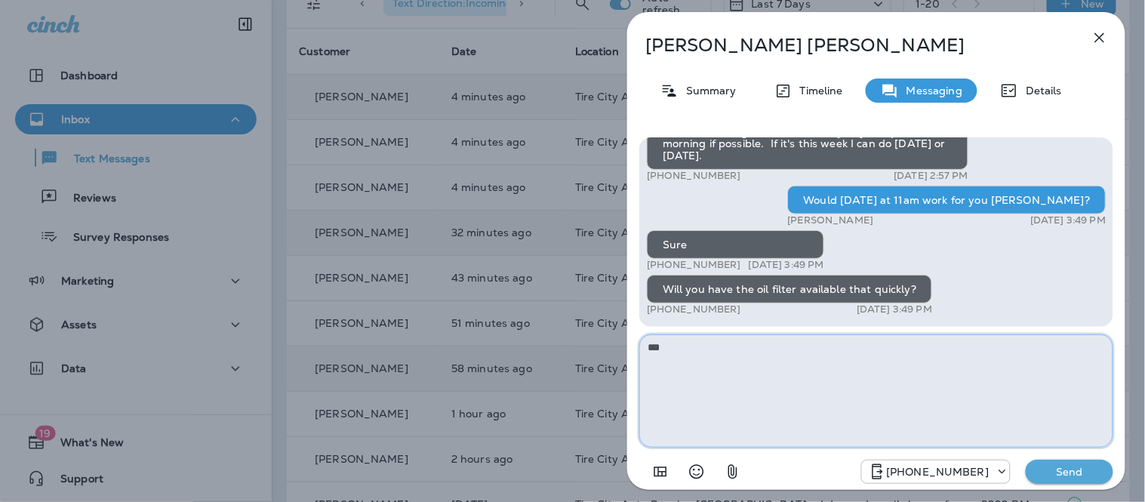
type textarea "***"
click at [1070, 467] on p "Send" at bounding box center [1069, 472] width 63 height 14
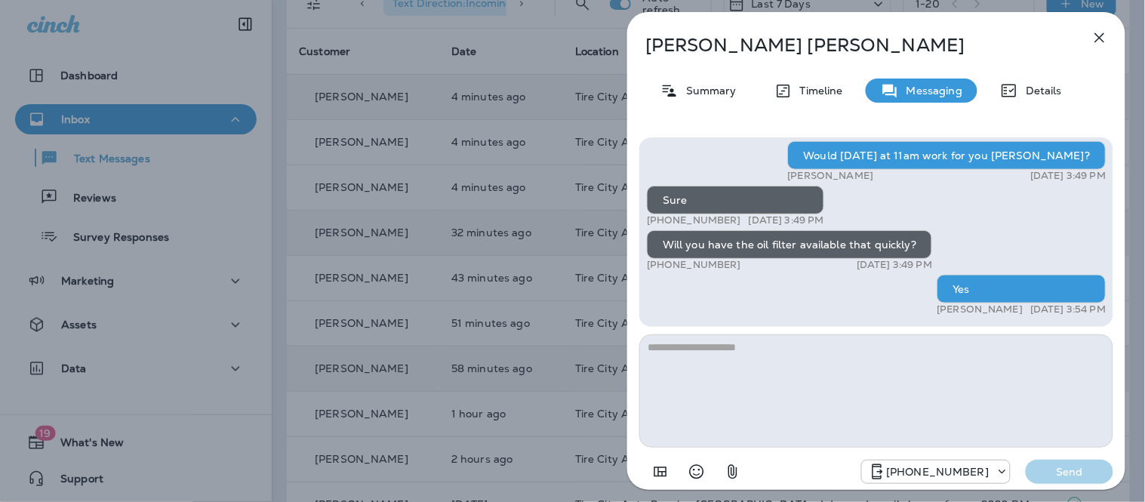
click at [1104, 39] on icon "button" at bounding box center [1100, 38] width 18 height 18
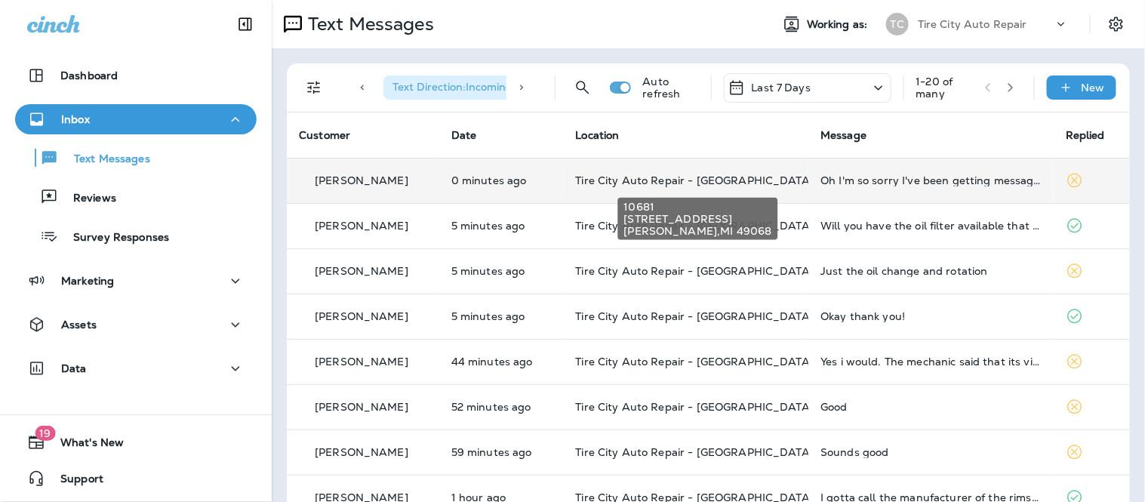
click at [730, 177] on span "Tire City Auto Repair - [GEOGRAPHIC_DATA]" at bounding box center [694, 181] width 239 height 14
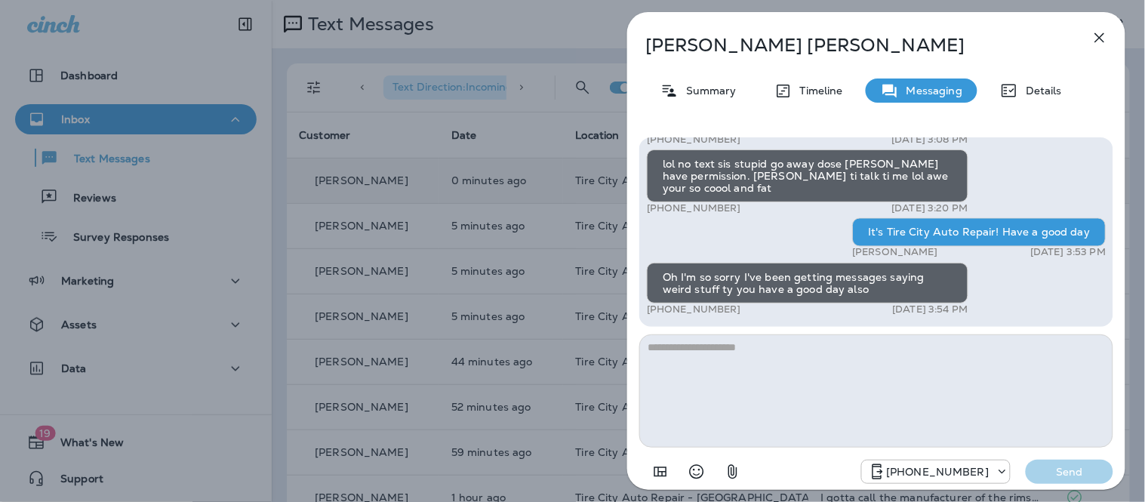
click at [793, 357] on textarea at bounding box center [876, 390] width 474 height 113
click at [1102, 30] on icon "button" at bounding box center [1100, 38] width 18 height 18
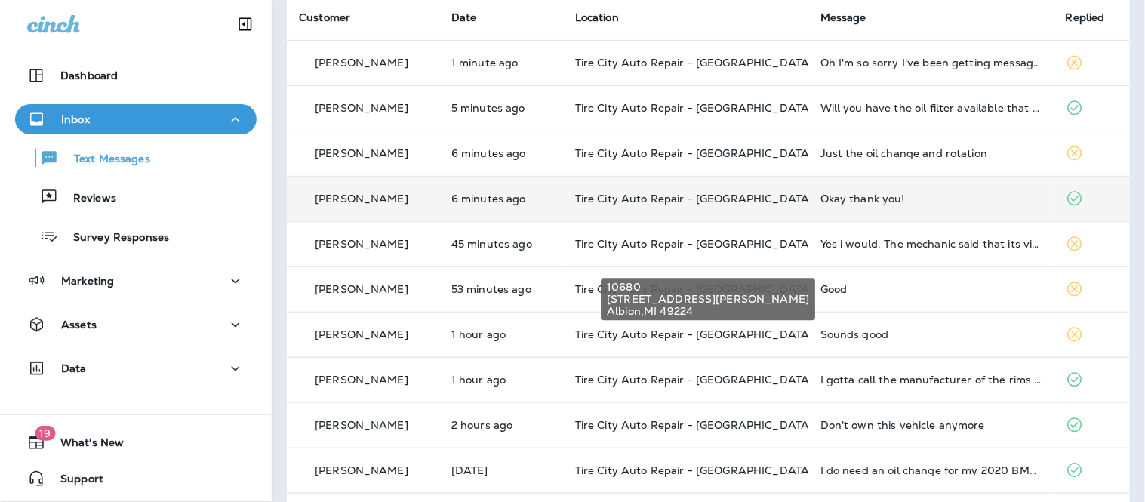
scroll to position [168, 0]
